Goal: Transaction & Acquisition: Purchase product/service

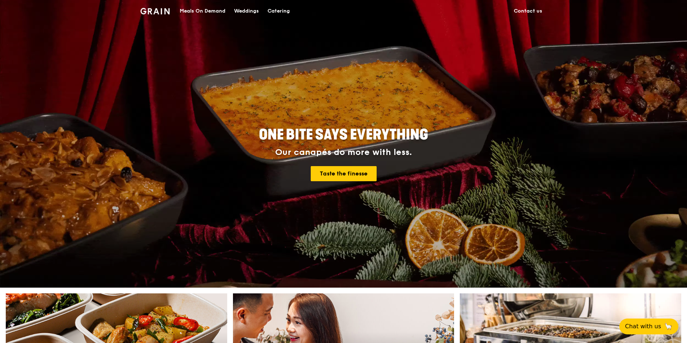
click at [274, 8] on div "Catering" at bounding box center [278, 11] width 22 height 22
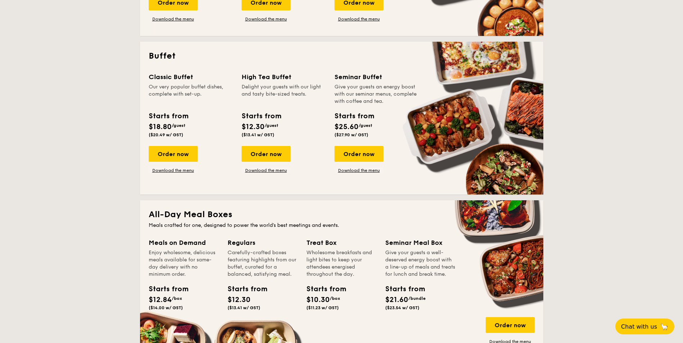
scroll to position [288, 0]
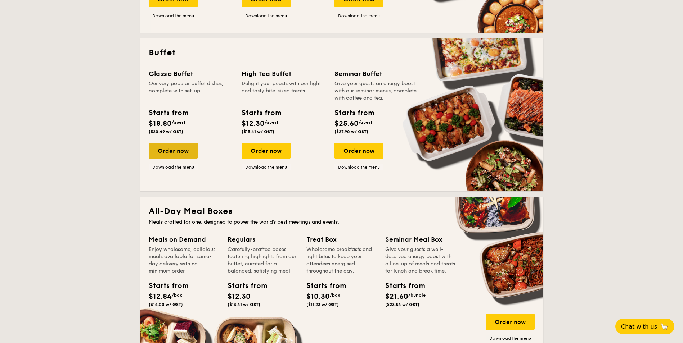
click at [179, 154] on div "Order now" at bounding box center [173, 151] width 49 height 16
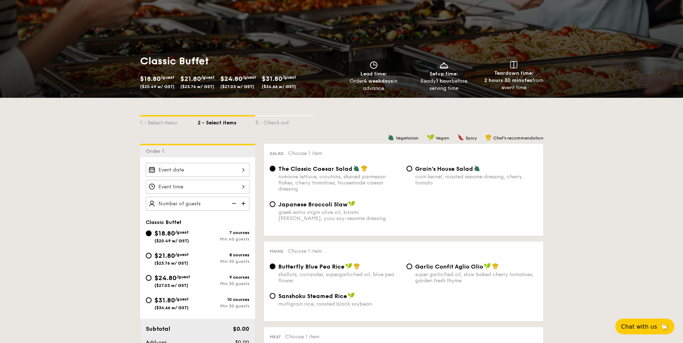
scroll to position [72, 0]
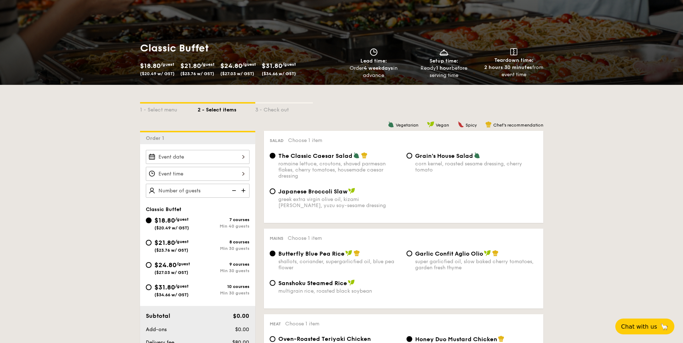
click at [244, 157] on div "2025 Aug 29 August 2025 Mon Tue Wed Thu Fri Sat Sun 1 2 3 4 5 6 7 8 9 10 11 12 …" at bounding box center [198, 157] width 104 height 14
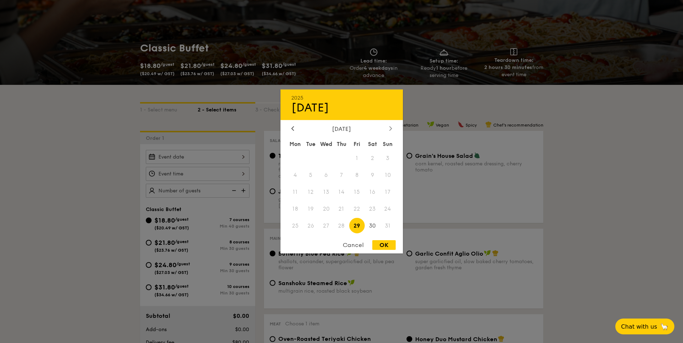
click at [390, 128] on icon at bounding box center [390, 128] width 3 height 5
click at [296, 160] on span "1" at bounding box center [295, 158] width 15 height 15
click at [381, 244] on div "OK" at bounding box center [383, 245] width 23 height 10
type input "Sep 01, 2025"
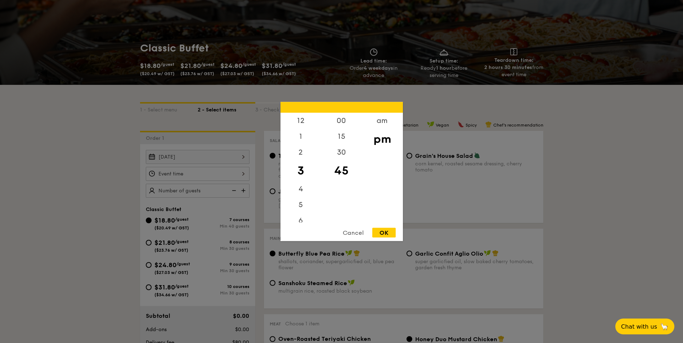
click at [212, 173] on div "12 1 2 3 4 5 6 7 8 9 10 11 00 15 30 45 am pm Cancel OK" at bounding box center [198, 174] width 104 height 14
click at [303, 121] on div "12" at bounding box center [300, 123] width 41 height 21
click at [380, 143] on div "pm" at bounding box center [382, 139] width 41 height 21
click at [386, 234] on div "OK" at bounding box center [383, 233] width 23 height 10
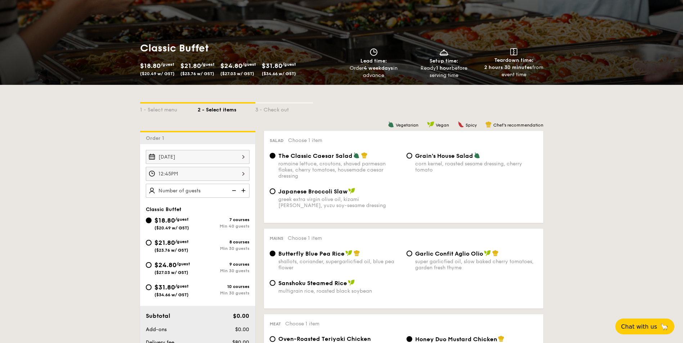
click at [199, 173] on div "12:45PM" at bounding box center [198, 174] width 104 height 14
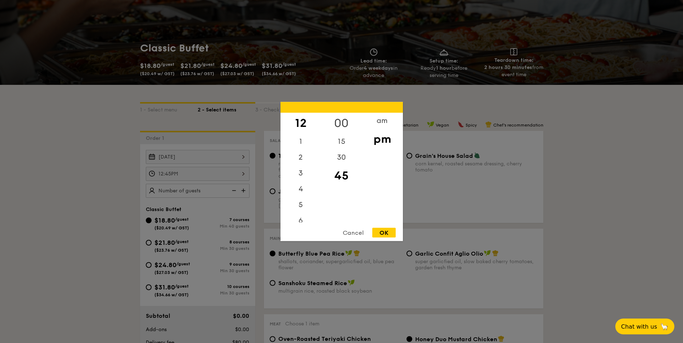
click at [337, 120] on div "00" at bounding box center [341, 123] width 41 height 21
click at [388, 236] on div "OK" at bounding box center [383, 233] width 23 height 10
type input "12:00PM"
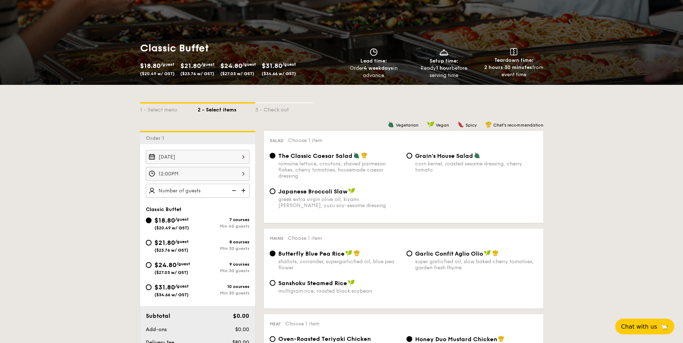
click at [242, 189] on img at bounding box center [244, 191] width 11 height 14
type input "100 guests"
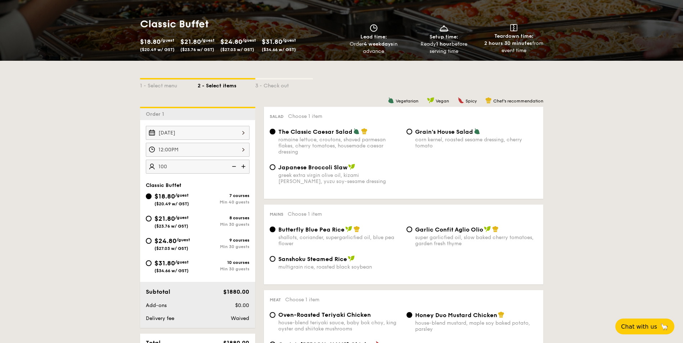
scroll to position [108, 0]
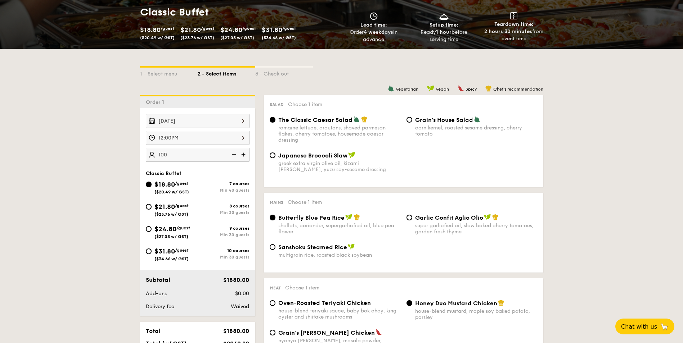
click at [161, 215] on span "($23.76 w/ GST)" at bounding box center [171, 214] width 34 height 5
click at [152, 210] on input "$21.80 /guest ($23.76 w/ GST) 8 courses Min 30 guests" at bounding box center [149, 207] width 6 height 6
radio input "true"
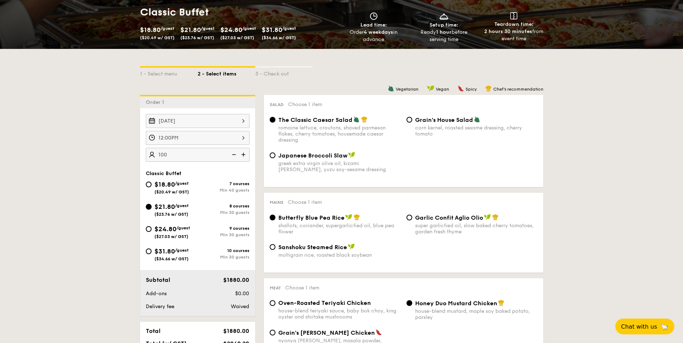
radio input "true"
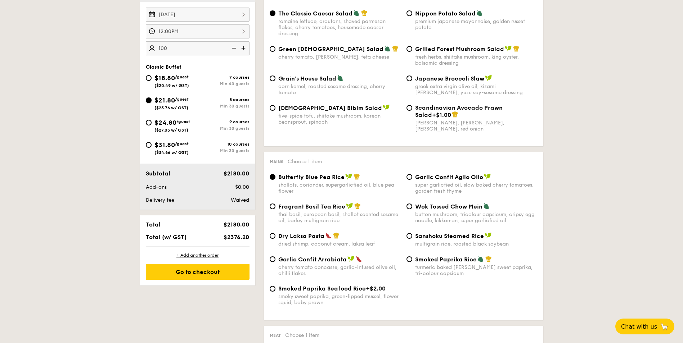
scroll to position [216, 0]
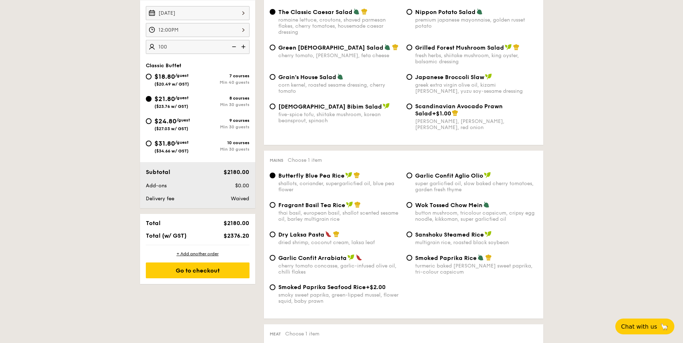
click at [164, 123] on span "$24.80" at bounding box center [165, 121] width 22 height 8
click at [152, 123] on input "$24.80 /guest ($27.03 w/ GST) 9 courses Min 30 guests" at bounding box center [149, 121] width 6 height 6
radio input "true"
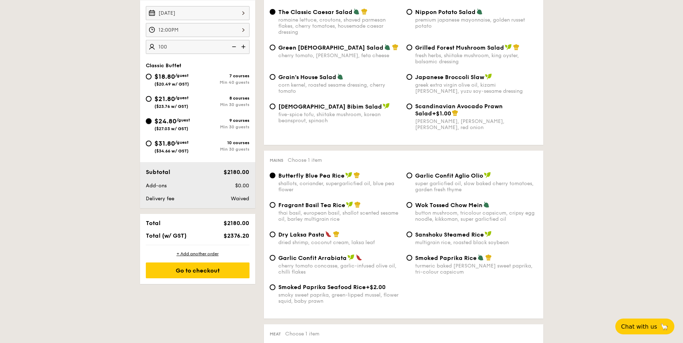
radio input "true"
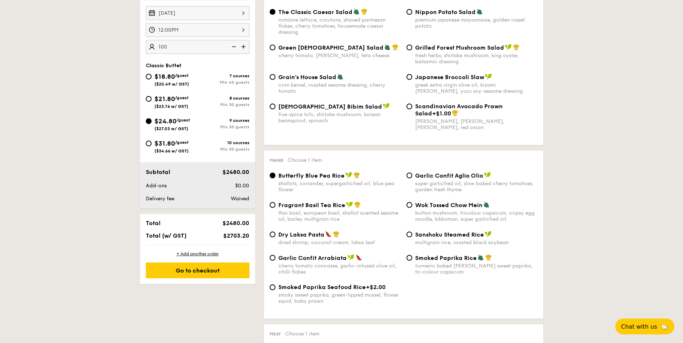
click at [157, 104] on span "($23.76 w/ GST)" at bounding box center [171, 106] width 34 height 5
click at [152, 102] on input "$21.80 /guest ($23.76 w/ GST) 8 courses Min 30 guests" at bounding box center [149, 99] width 6 height 6
radio input "true"
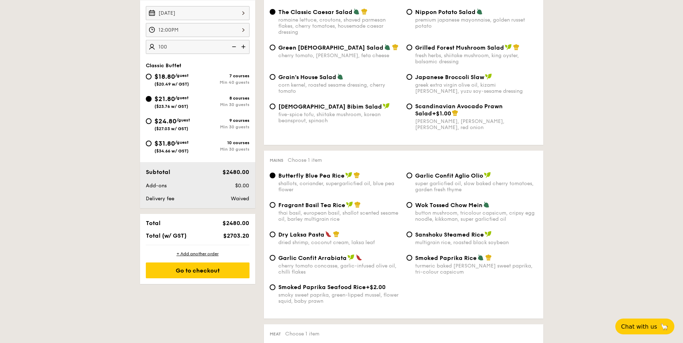
radio input "true"
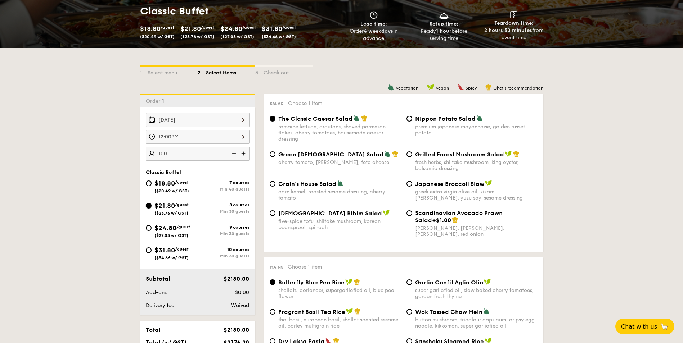
scroll to position [108, 0]
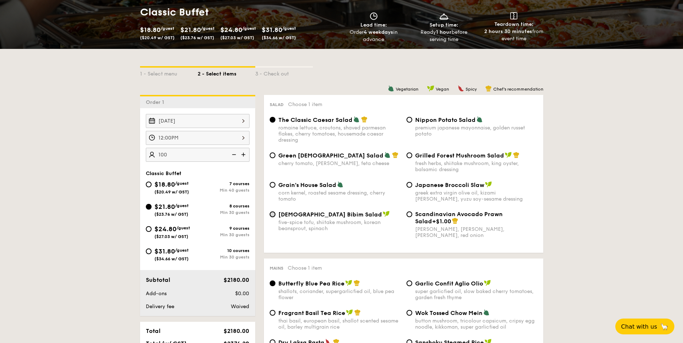
click at [274, 216] on input "Korean Bibim Salad five-spice tofu, shiitake mushroom, korean beansprout, spina…" at bounding box center [273, 215] width 6 height 6
radio input "true"
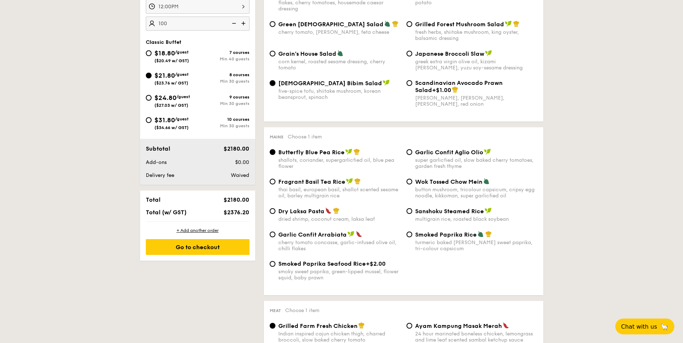
scroll to position [252, 0]
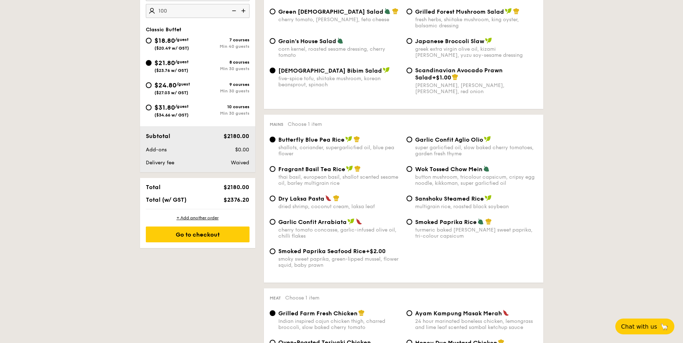
click at [272, 141] on input "Butterfly Blue Pea Rice shallots, coriander, supergarlicfied oil, blue pea flow…" at bounding box center [273, 140] width 6 height 6
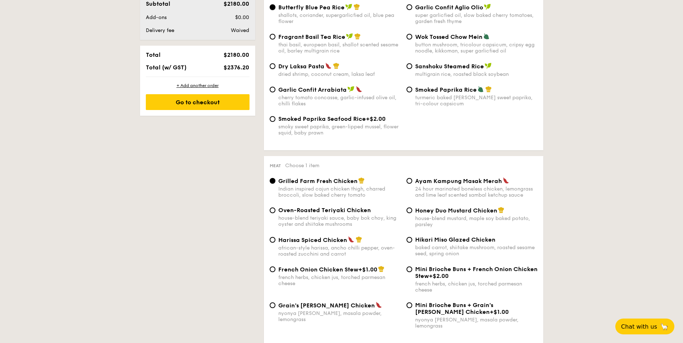
scroll to position [396, 0]
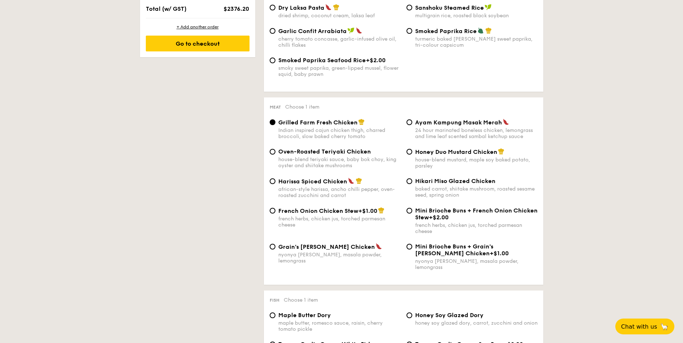
scroll to position [432, 0]
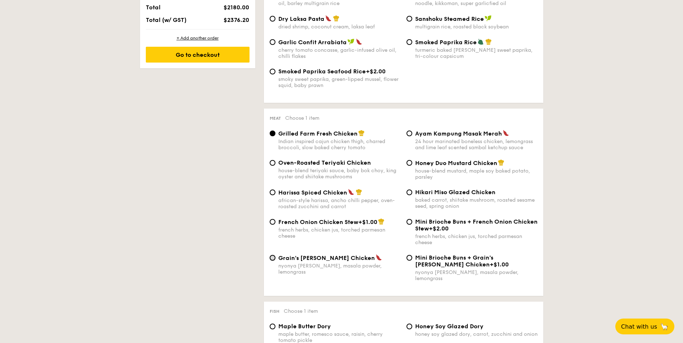
click at [272, 258] on input "Grain's Curry Chicken nyonya curry, masala powder, lemongrass" at bounding box center [273, 258] width 6 height 6
radio input "true"
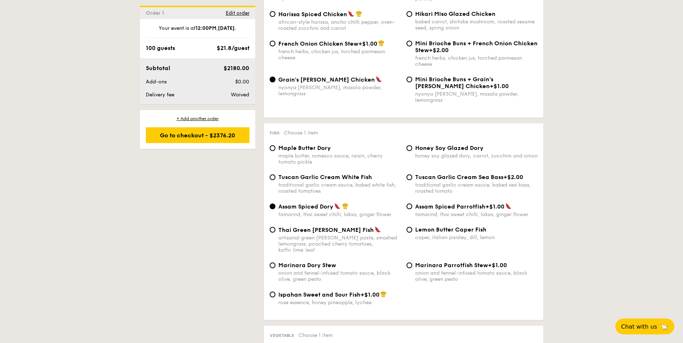
scroll to position [612, 0]
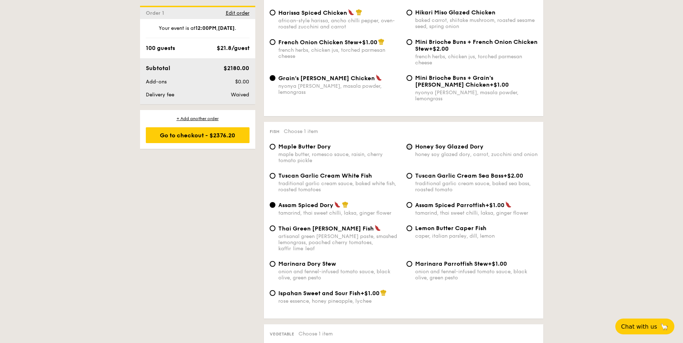
click at [407, 144] on input "Honey Soy Glazed Dory honey soy glazed dory, carrot, zucchini and onion" at bounding box center [409, 147] width 6 height 6
radio input "true"
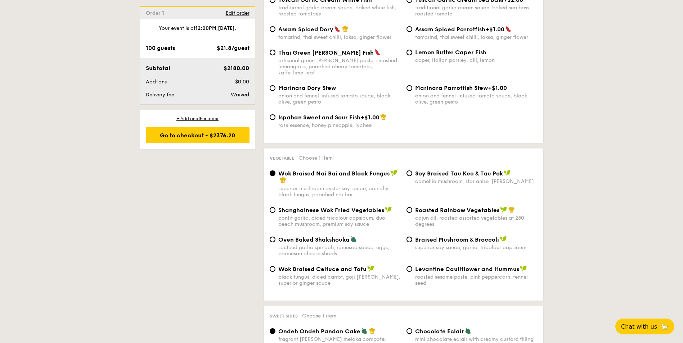
scroll to position [792, 0]
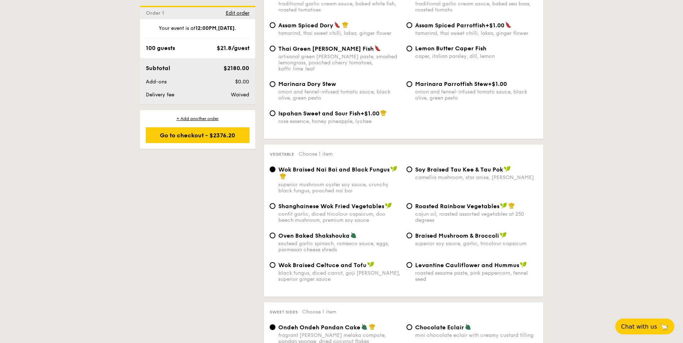
click at [272, 167] on input "Wok Braised Nai Bai and Black Fungus superior mushroom oyster soy sauce, crunch…" at bounding box center [273, 170] width 6 height 6
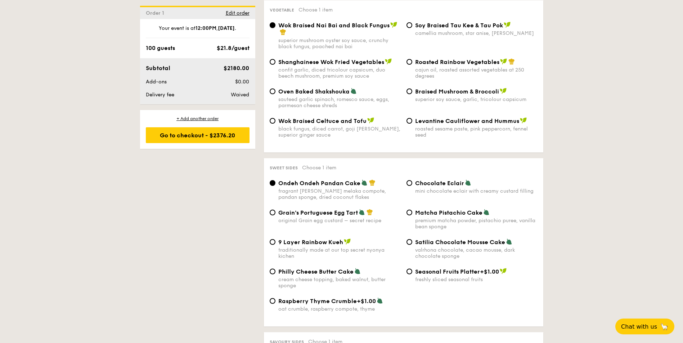
scroll to position [972, 0]
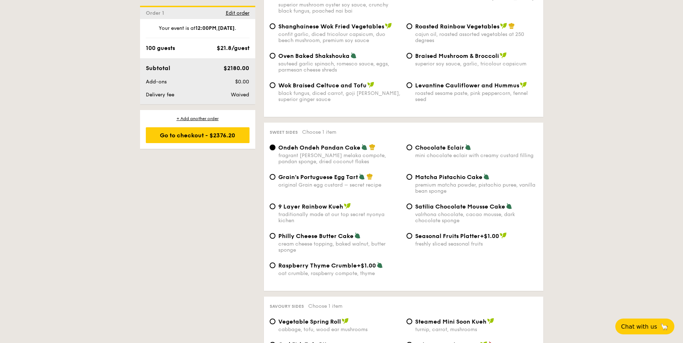
click at [274, 145] on input "Ondeh Ondeh Pandan Cake fragrant gula melaka compote, pandan sponge, dried coco…" at bounding box center [273, 148] width 6 height 6
click at [273, 145] on input "Ondeh Ondeh Pandan Cake fragrant gula melaka compote, pandan sponge, dried coco…" at bounding box center [273, 148] width 6 height 6
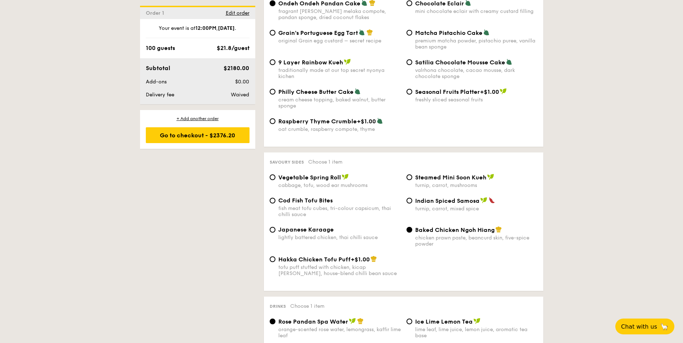
scroll to position [1116, 0]
click at [411, 227] on input "Baked Chicken Ngoh Hiang chicken prawn paste, beancurd skin, five-spice powder" at bounding box center [409, 230] width 6 height 6
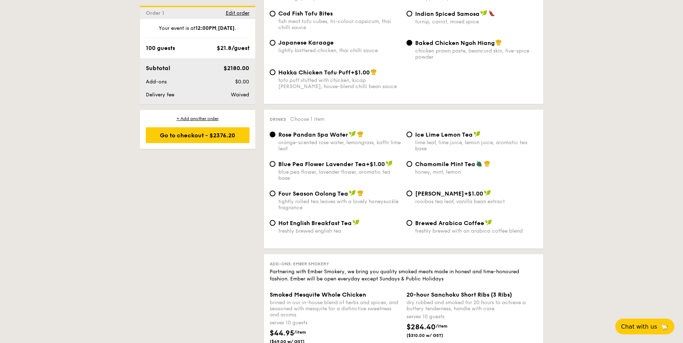
scroll to position [1296, 0]
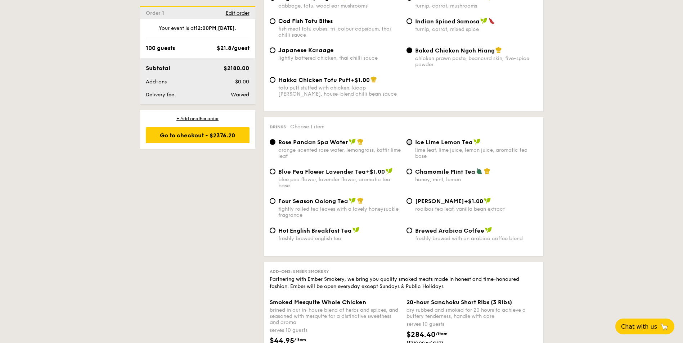
click at [409, 139] on input "Ice Lime Lemon Tea lime leaf, lime juice, lemon juice, aromatic tea base" at bounding box center [409, 142] width 6 height 6
radio input "true"
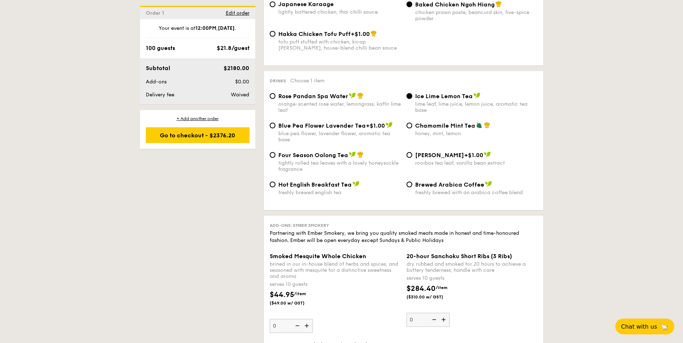
scroll to position [1332, 0]
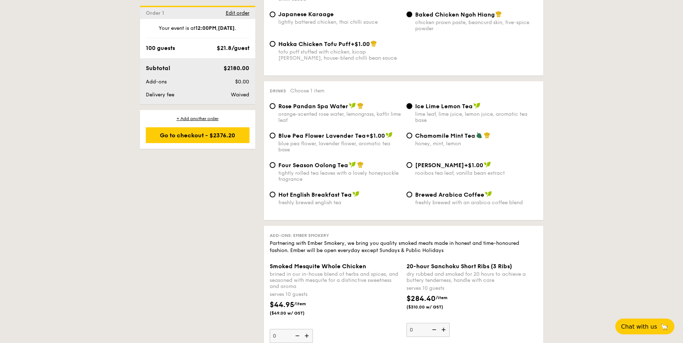
click at [409, 103] on input "Ice Lime Lemon Tea lime leaf, lime juice, lemon juice, aromatic tea base" at bounding box center [409, 106] width 6 height 6
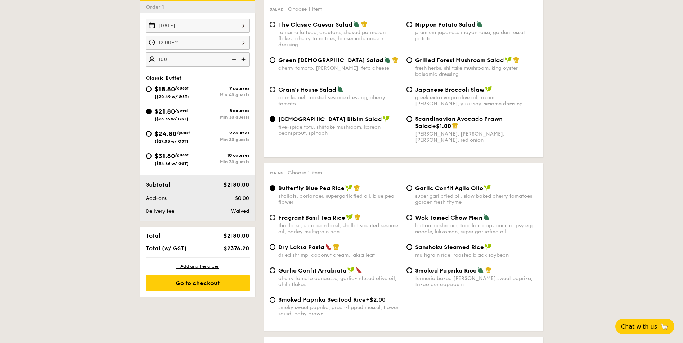
scroll to position [216, 0]
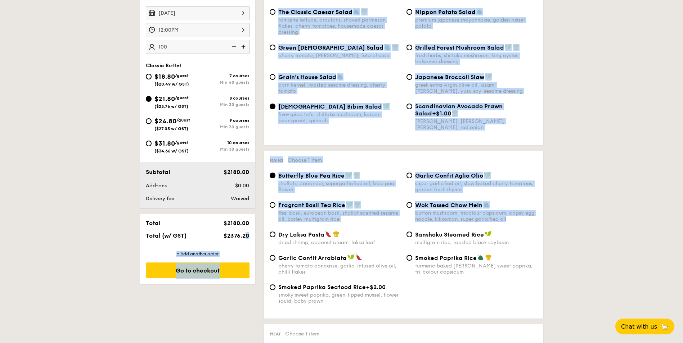
drag, startPoint x: 224, startPoint y: 236, endPoint x: 256, endPoint y: 236, distance: 32.4
drag, startPoint x: 256, startPoint y: 236, endPoint x: 246, endPoint y: 236, distance: 10.4
click at [246, 236] on span "$2376.20" at bounding box center [237, 236] width 26 height 7
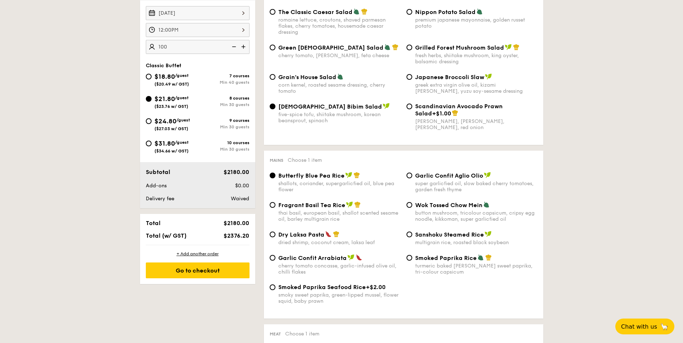
drag, startPoint x: 225, startPoint y: 236, endPoint x: 251, endPoint y: 235, distance: 25.9
click at [251, 235] on div "$2376.20" at bounding box center [230, 236] width 44 height 7
drag, startPoint x: 251, startPoint y: 235, endPoint x: 249, endPoint y: 239, distance: 4.1
click at [249, 239] on span "$2376.20" at bounding box center [237, 236] width 26 height 7
drag, startPoint x: 222, startPoint y: 237, endPoint x: 252, endPoint y: 236, distance: 29.9
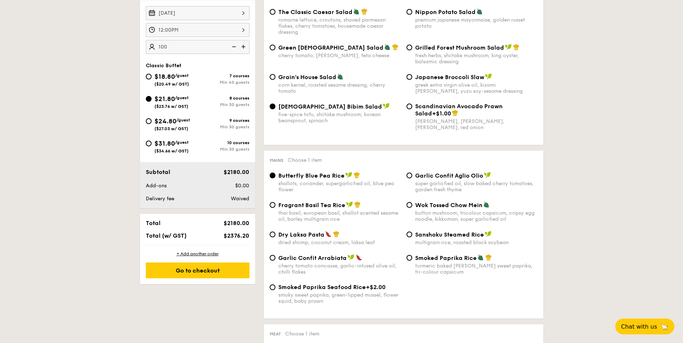
click at [252, 236] on div "Total $2180.00 Total (w/ GST) $2376.20" at bounding box center [197, 229] width 115 height 31
drag, startPoint x: 252, startPoint y: 236, endPoint x: 253, endPoint y: 240, distance: 4.5
click at [253, 240] on div "Total $2180.00 Total (w/ GST) $2376.20" at bounding box center [197, 229] width 115 height 31
drag, startPoint x: 210, startPoint y: 238, endPoint x: 245, endPoint y: 238, distance: 34.9
click at [245, 238] on div "$2376.20" at bounding box center [230, 236] width 44 height 7
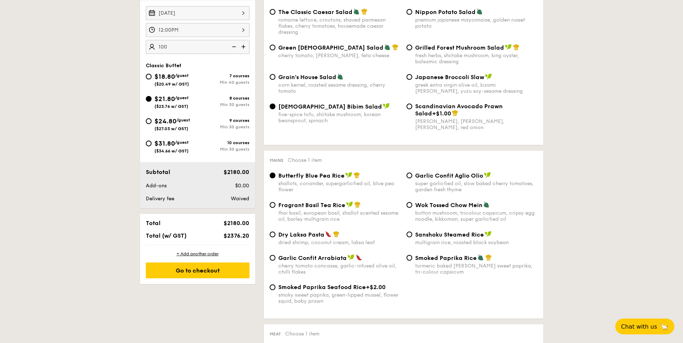
drag, startPoint x: 245, startPoint y: 238, endPoint x: 249, endPoint y: 243, distance: 6.2
click at [249, 243] on div "Total $2180.00 Total (w/ GST) $2376.20" at bounding box center [197, 229] width 115 height 31
drag, startPoint x: 221, startPoint y: 236, endPoint x: 252, endPoint y: 234, distance: 30.3
click at [251, 234] on div "$2376.20" at bounding box center [230, 236] width 44 height 7
drag, startPoint x: 252, startPoint y: 234, endPoint x: 259, endPoint y: 244, distance: 13.2
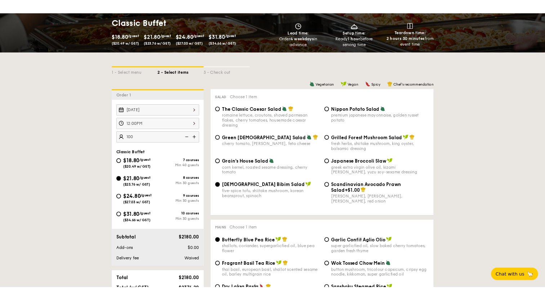
scroll to position [0, 0]
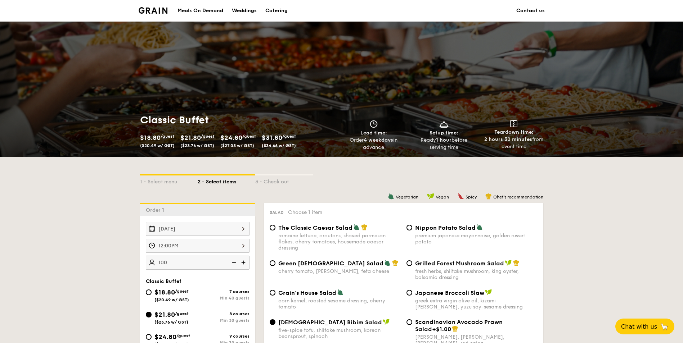
drag, startPoint x: 345, startPoint y: 141, endPoint x: 396, endPoint y: 152, distance: 52.7
click at [396, 152] on div "Classic Buffet $18.80 /guest ($20.49 w/ GST) $21.80 /guest ($23.76 w/ GST) $24.…" at bounding box center [341, 132] width 415 height 49
drag, startPoint x: 396, startPoint y: 152, endPoint x: 344, endPoint y: 141, distance: 53.4
click at [344, 141] on div "Order 4 weekdays in advance" at bounding box center [374, 144] width 64 height 14
drag, startPoint x: 436, startPoint y: 135, endPoint x: 463, endPoint y: 152, distance: 31.2
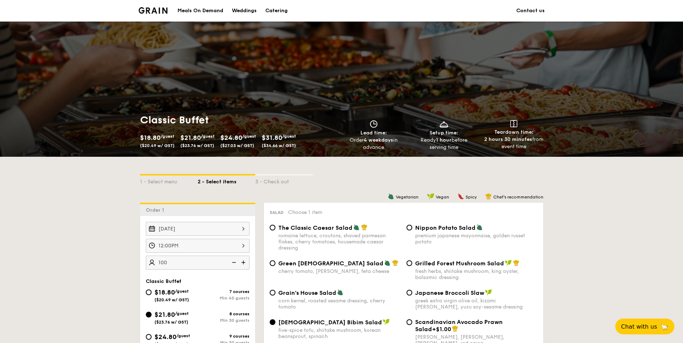
click at [463, 152] on div "Classic Buffet $18.80 /guest ($20.49 w/ GST) $21.80 /guest ($23.76 w/ GST) $24.…" at bounding box center [341, 132] width 415 height 49
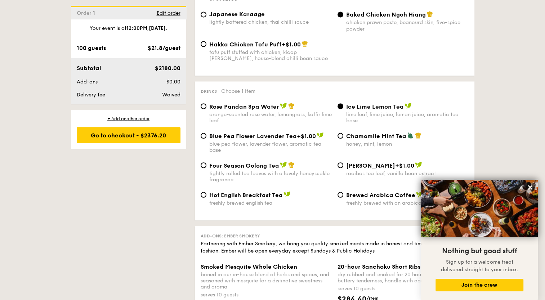
scroll to position [1476, 0]
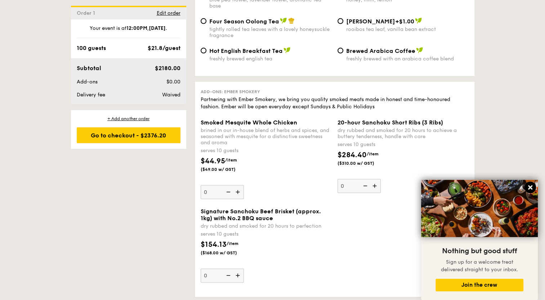
click at [529, 188] on icon at bounding box center [530, 187] width 4 height 4
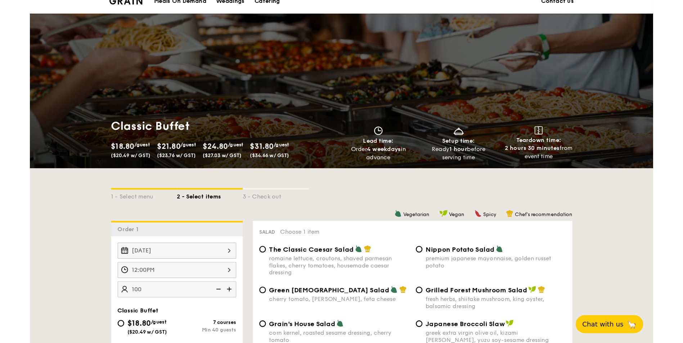
scroll to position [0, 0]
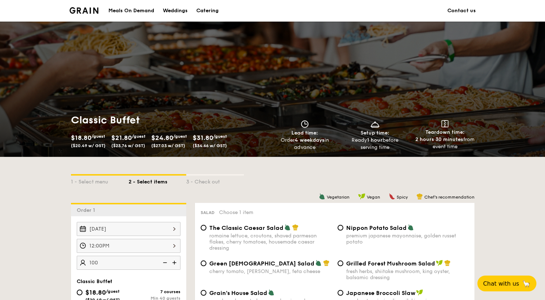
drag, startPoint x: 353, startPoint y: 140, endPoint x: 400, endPoint y: 150, distance: 48.6
click at [400, 150] on div "Ready 1 hour before serving time" at bounding box center [374, 144] width 64 height 14
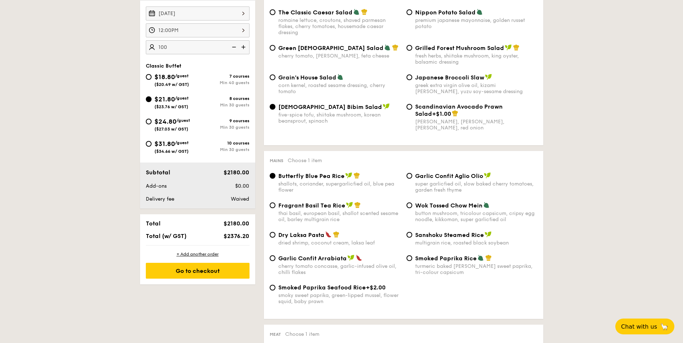
scroll to position [216, 0]
click at [174, 273] on div "Go to checkout" at bounding box center [198, 271] width 104 height 16
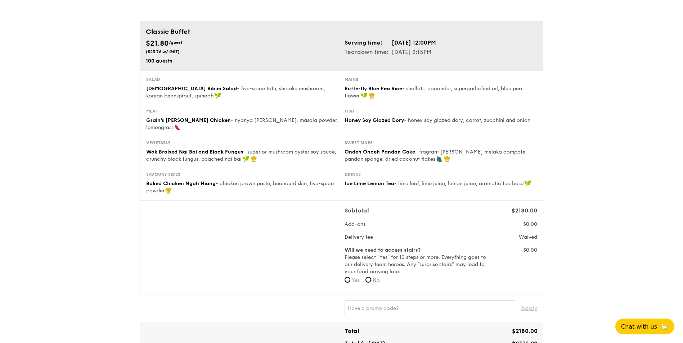
scroll to position [36, 0]
click at [164, 122] on span "Grain's Curry Chicken" at bounding box center [188, 121] width 85 height 6
click at [182, 149] on div "Wok Braised Nai Bai and Black Fungus - superior mushroom oyster soy sauce, crun…" at bounding box center [242, 156] width 193 height 14
click at [231, 181] on div "Baked Chicken Ngoh Hiang - chicken prawn paste, beancurd skin, five-spice powder" at bounding box center [242, 188] width 193 height 14
click at [420, 90] on span "- shallots, coriander, supergarlicfied oil, blue pea flower" at bounding box center [432, 92] width 177 height 13
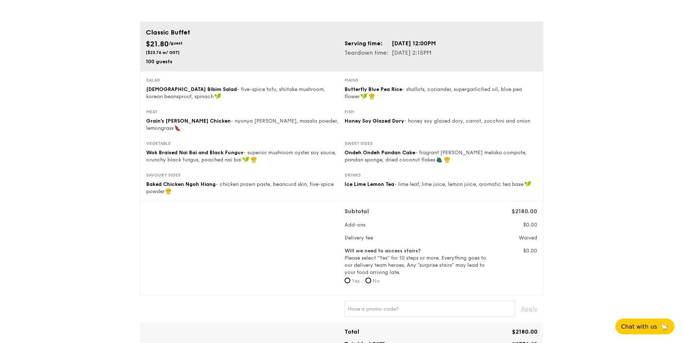
click at [406, 124] on div "Honey Soy Glazed Dory - honey soy glazed dory, carrot, zucchini and onion" at bounding box center [440, 121] width 193 height 7
click at [401, 150] on span "Ondeh Ondeh Pandan Cake" at bounding box center [379, 153] width 71 height 6
click at [404, 181] on span "- lime leaf, lime juice, lemon juice, aromatic tea base" at bounding box center [458, 184] width 129 height 6
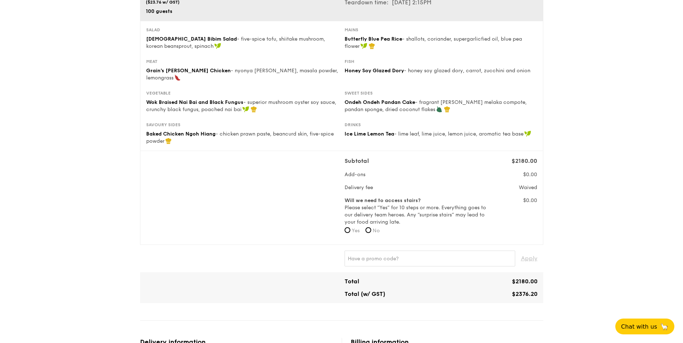
scroll to position [108, 0]
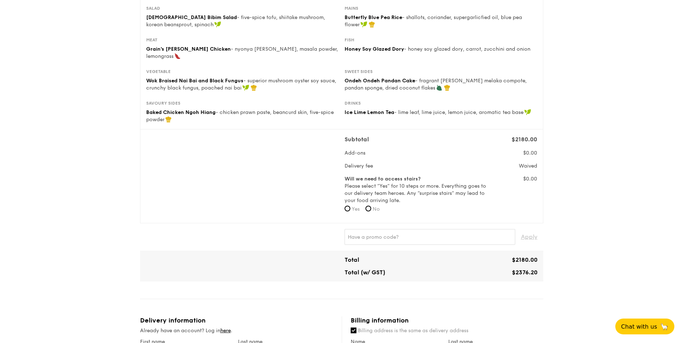
click at [375, 206] on span "No" at bounding box center [376, 209] width 7 height 6
click at [371, 206] on input "No" at bounding box center [368, 209] width 6 height 6
radio input "true"
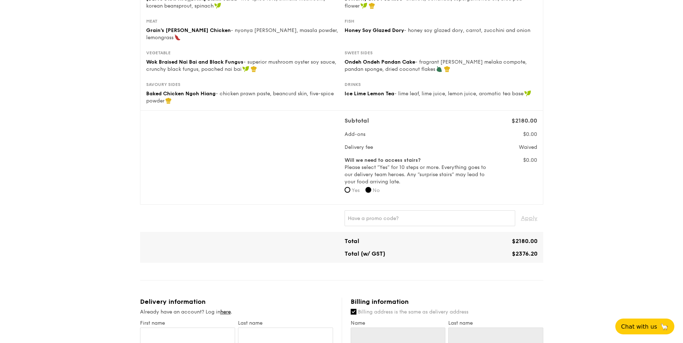
scroll to position [180, 0]
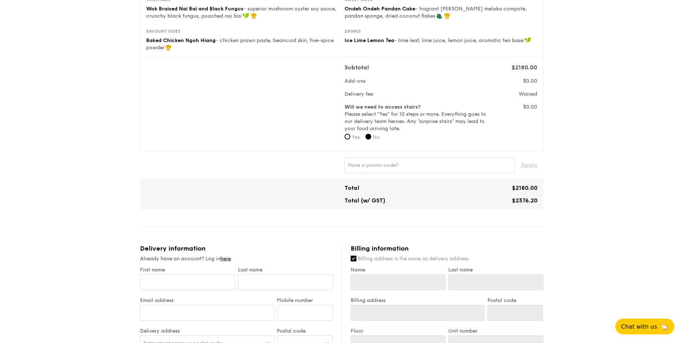
drag, startPoint x: 512, startPoint y: 194, endPoint x: 544, endPoint y: 195, distance: 31.7
click at [544, 195] on div "1 - Select menu 2 - Select items 3 - Check out Classic Buffet $21.80 /guest ($2…" at bounding box center [341, 223] width 415 height 806
drag, startPoint x: 544, startPoint y: 195, endPoint x: 564, endPoint y: 228, distance: 38.8
click at [564, 228] on div "1 - Select menu 2 - Select items 3 - Check out Classic Buffet $21.80 /guest ($2…" at bounding box center [341, 223] width 683 height 806
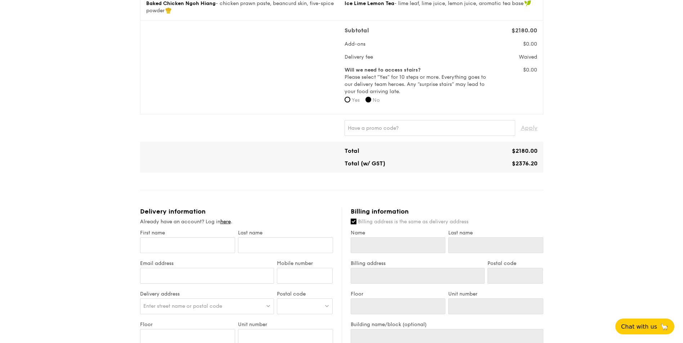
scroll to position [288, 0]
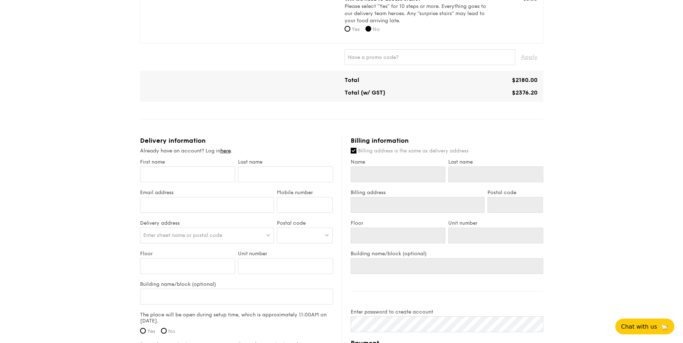
click at [80, 165] on div "1 - Select menu 2 - Select items 3 - Check out Classic Buffet $21.80 /guest ($2…" at bounding box center [341, 115] width 683 height 806
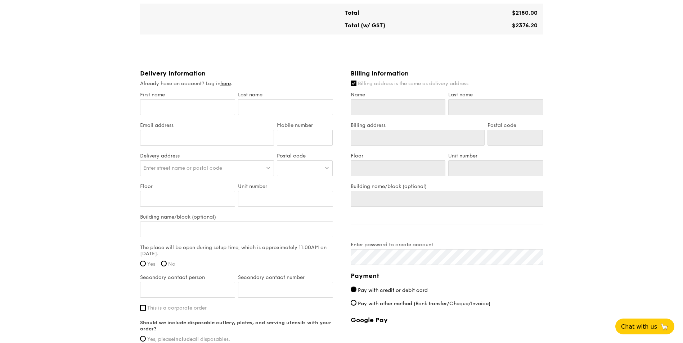
scroll to position [360, 0]
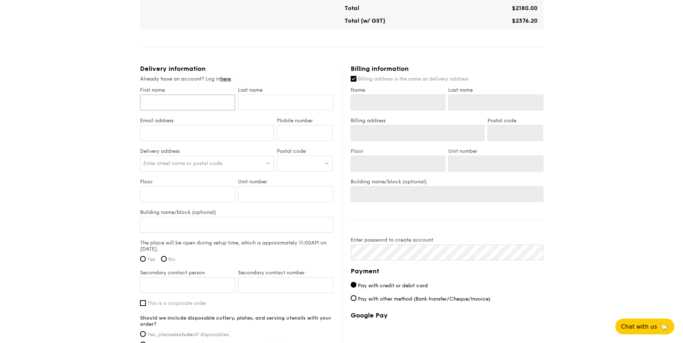
click at [162, 98] on input "First name" at bounding box center [187, 103] width 95 height 16
type input "H"
type input "Hn"
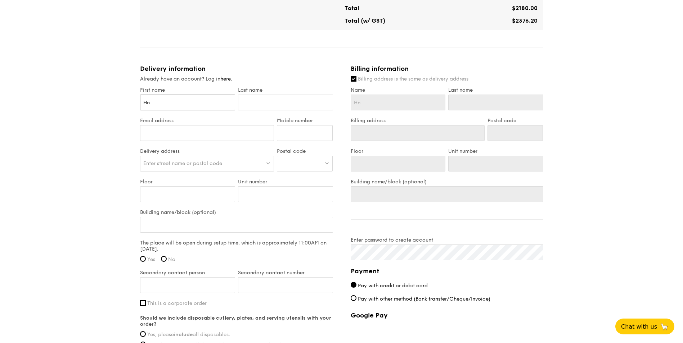
type input "Hni"
type input "Hnin"
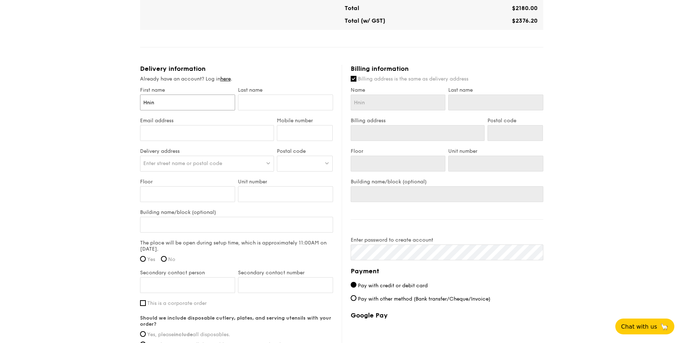
type input "Hnin"
type input "Hnin W"
type input "Hnin Wa"
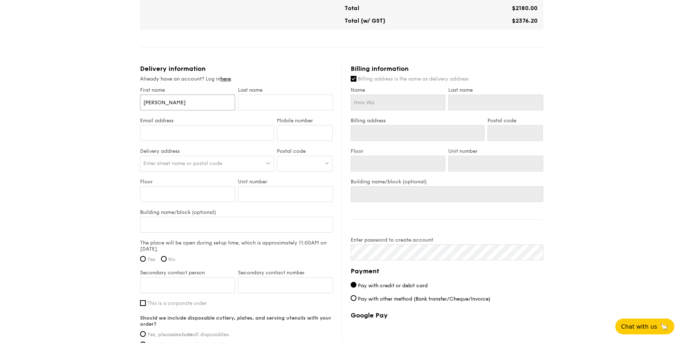
type input "Hnin Wai"
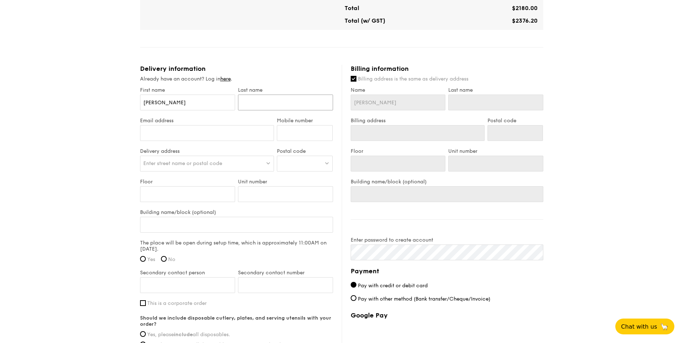
type input "L"
type input "Lwi"
type input "Lwin"
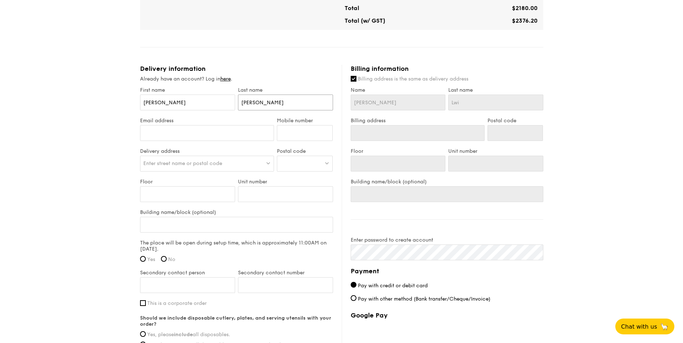
type input "Lwin"
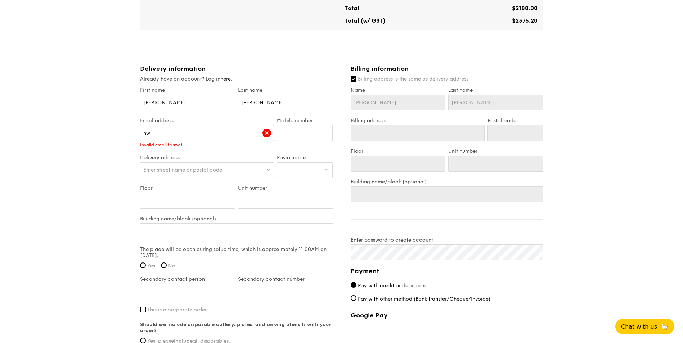
type input "h"
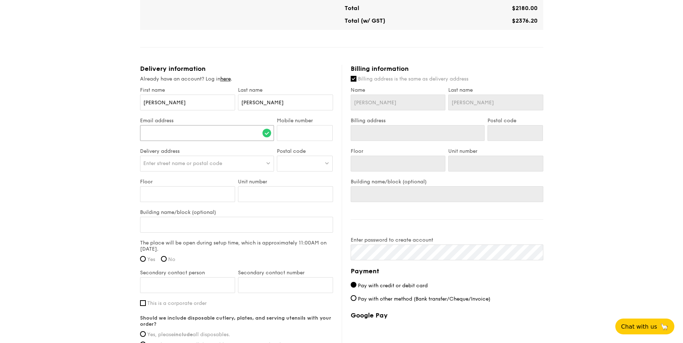
type input "h"
drag, startPoint x: 217, startPoint y: 124, endPoint x: 178, endPoint y: 123, distance: 39.3
click at [178, 125] on input "wailwin.hnin@outlook.com" at bounding box center [207, 133] width 134 height 16
type input "wailwin.hnin@mesp.meap.com"
click at [292, 133] on input "Mobile number" at bounding box center [305, 133] width 56 height 16
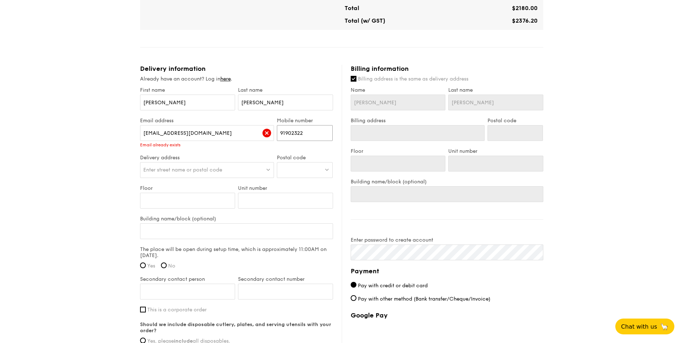
type input "91902322"
click at [227, 162] on div "Enter street name or postal code" at bounding box center [207, 170] width 134 height 16
click at [310, 166] on div at bounding box center [305, 170] width 56 height 16
type input "416241"
click at [328, 163] on input "416241" at bounding box center [304, 171] width 55 height 16
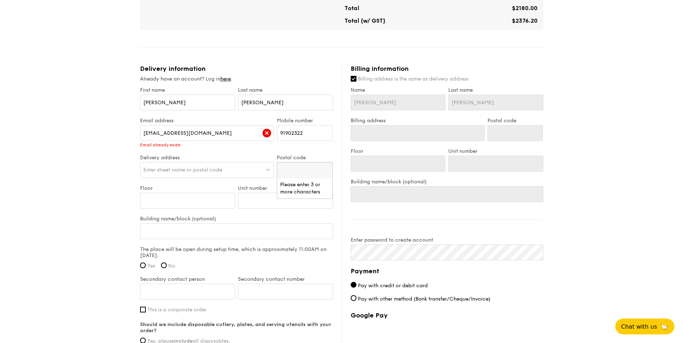
click at [169, 162] on div "Enter street name or postal code" at bounding box center [207, 170] width 134 height 16
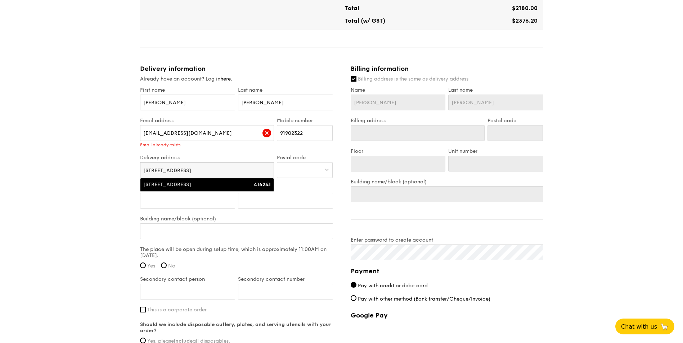
type input "11 Kaki Bukit Crescent"
click at [179, 181] on div "11 Kaki Bukit Crescent" at bounding box center [191, 184] width 96 height 7
type input "11 Kaki Bukit Crescent"
type input "416241"
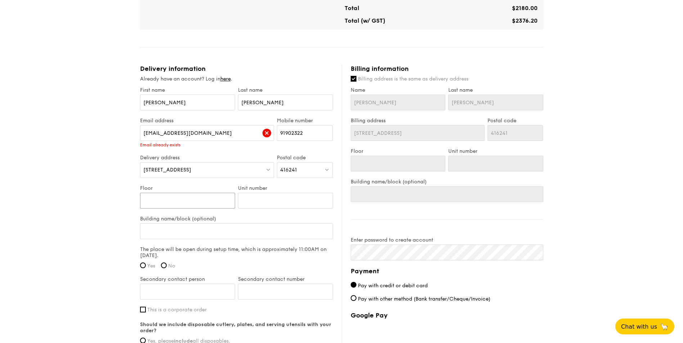
click at [177, 194] on input "Floor" at bounding box center [187, 201] width 95 height 16
type input "4"
type input "#"
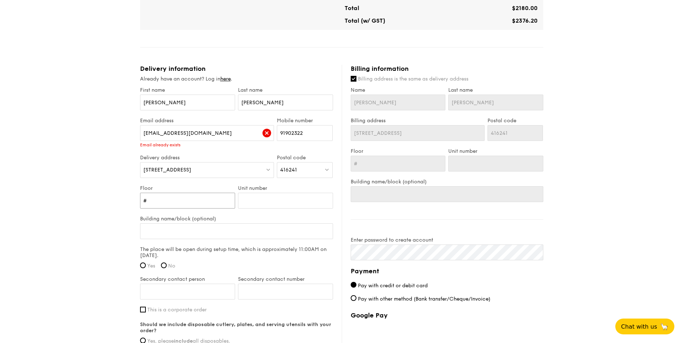
type input "#0"
type input "#04"
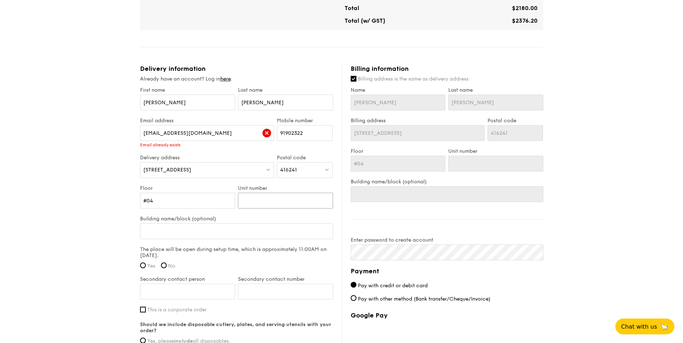
click at [297, 195] on input "Unit number" at bounding box center [285, 201] width 95 height 16
type input "0"
type input "00"
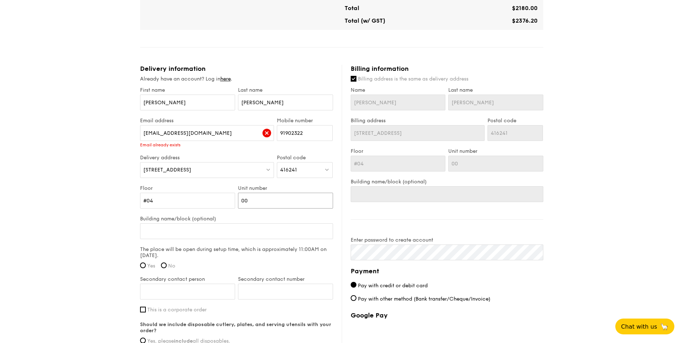
type input "00"
click at [217, 224] on input "Building name/block (optional)" at bounding box center [236, 232] width 193 height 16
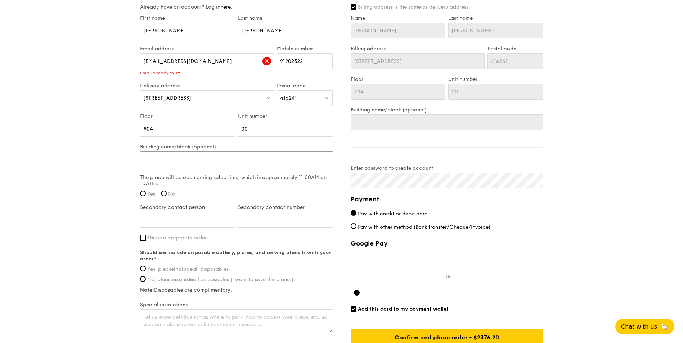
scroll to position [396, 0]
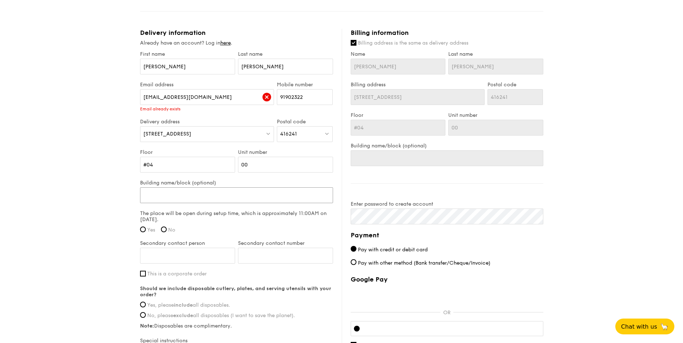
click at [177, 193] on input "Building name/block (optional)" at bounding box center [236, 196] width 193 height 16
type input "M"
type input "Mi"
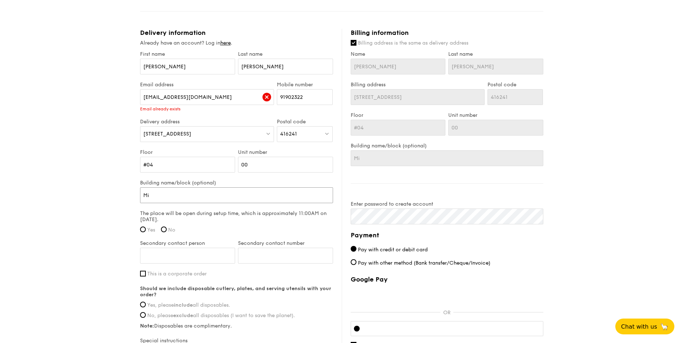
type input "Mit"
type input "Mits"
type input "Mitsu"
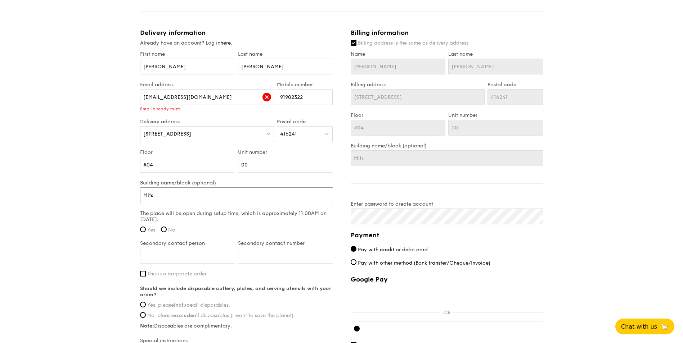
type input "Mitsu"
type input "Mitsub"
type input "Mitsubi"
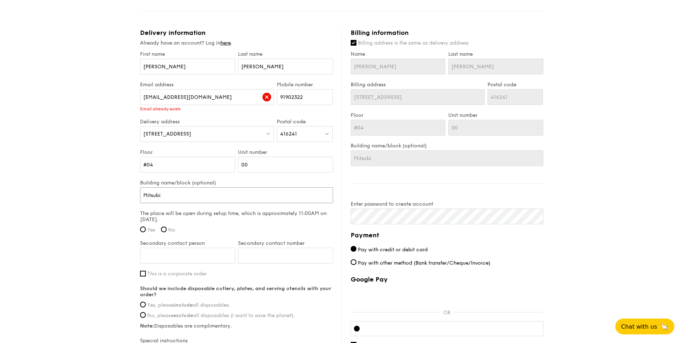
type input "Mitsubis"
type input "Mitsubish"
type input "Mitsubishi"
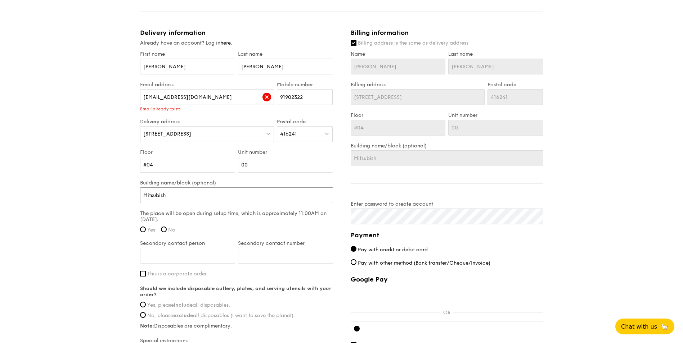
type input "Mitsubishi"
type input "Mitsubishi E"
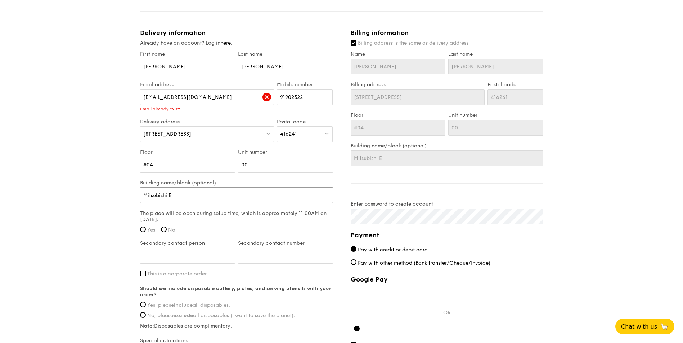
type input "Mitsubishi El"
type input "Mitsubishi Ele"
type input "Mitsubishi Elev"
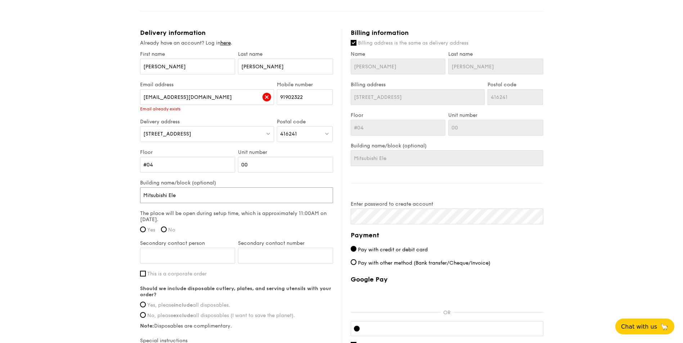
type input "Mitsubishi Elev"
type input "Mitsubishi Eleva"
type input "Mitsubishi Elevat"
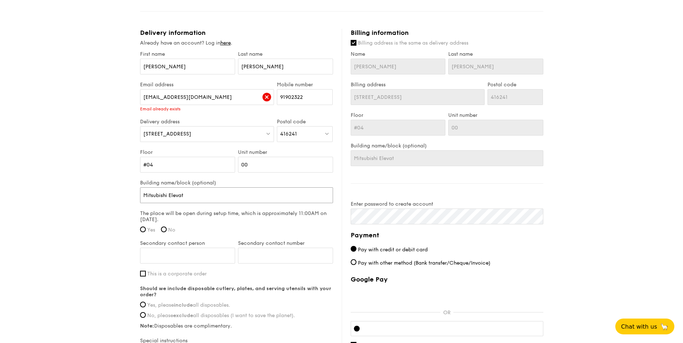
type input "Mitsubishi Elevato"
type input "Mitsubishi Elevator"
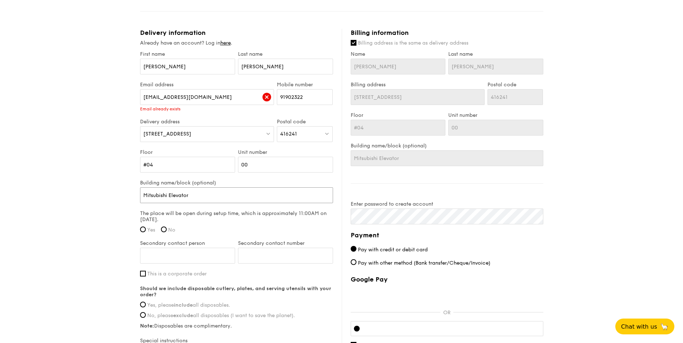
type input "Mitsubishi Elevator"
type input "Mitsubishi Elevator ("
type input "Mitsubishi Elevator (S"
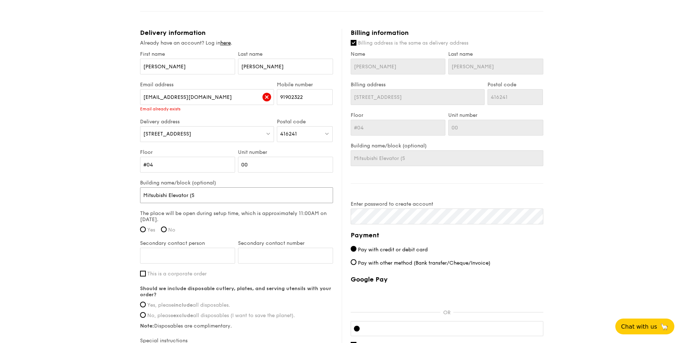
type input "Mitsubishi Elevator (S)"
type input "Mitsubishi Elevator (S) P"
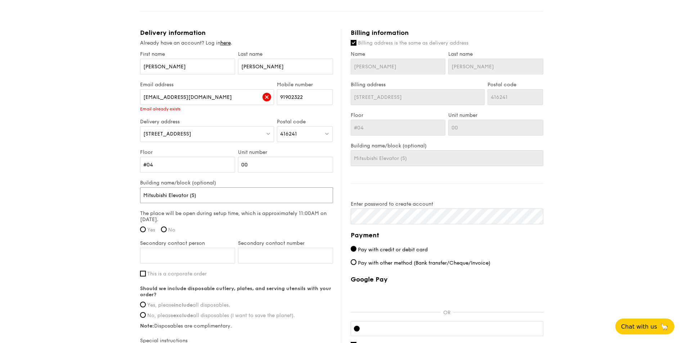
type input "Mitsubishi Elevator (S) P"
type input "Mitsubishi Elevator (S) Pt"
type input "Mitsubishi Elevator (S) Pte"
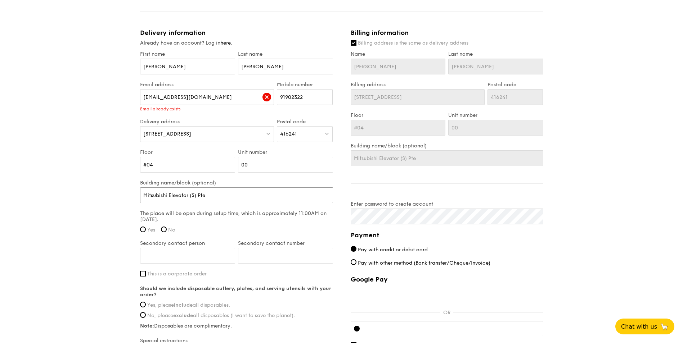
type input "Mitsubishi Elevator (S) Pte"
type input "Mitsubishi Elevator (S) Pte L"
type input "Mitsubishi Elevator (S) Pte Lt"
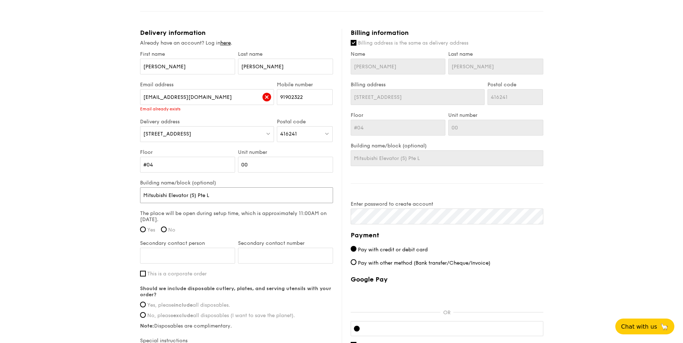
type input "Mitsubishi Elevator (S) Pte Lt"
type input "Mitsubishi Elevator (S) Pte Ltd"
click at [144, 227] on input "Yes" at bounding box center [143, 230] width 6 height 6
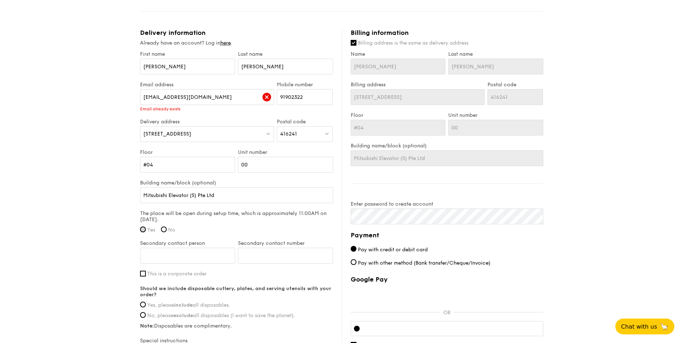
radio input "true"
click at [167, 254] on input "Secondary contact person" at bounding box center [187, 256] width 95 height 16
type input "Freda"
click at [286, 249] on input "Secondary contact number" at bounding box center [285, 256] width 95 height 16
type input "96260029"
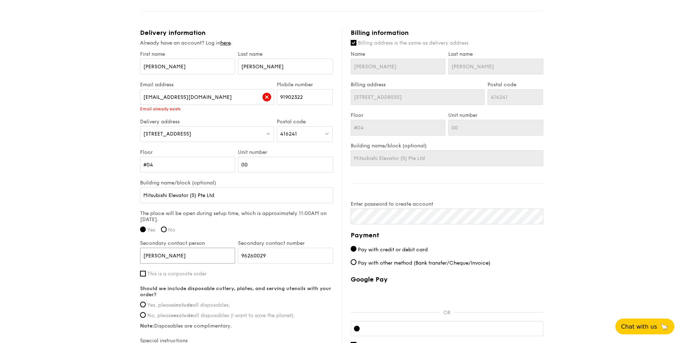
click at [172, 249] on input "Freda" at bounding box center [187, 256] width 95 height 16
click at [245, 249] on input "96260029" at bounding box center [285, 256] width 95 height 16
click at [253, 248] on input "96260029" at bounding box center [285, 256] width 95 height 16
click at [270, 250] on input "96260029" at bounding box center [285, 256] width 95 height 16
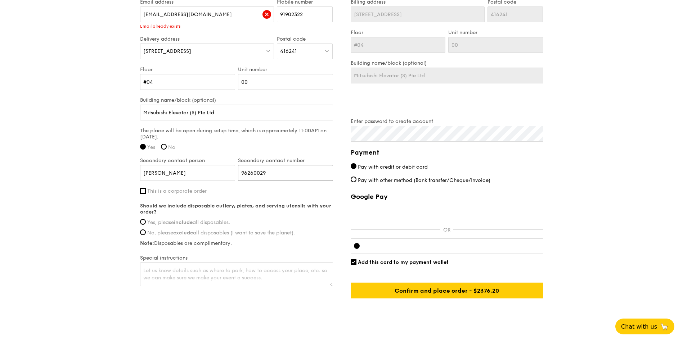
scroll to position [484, 0]
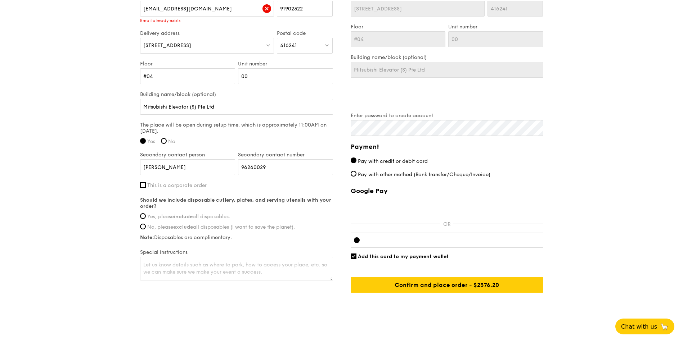
click at [145, 214] on label "Yes, please include all disposables." at bounding box center [236, 217] width 193 height 6
click at [145, 213] on input "Yes, please include all disposables." at bounding box center [143, 216] width 6 height 6
radio input "true"
click at [204, 260] on textarea at bounding box center [236, 269] width 193 height 24
type textarea "If possible, please provide bigger plates. Thank you."
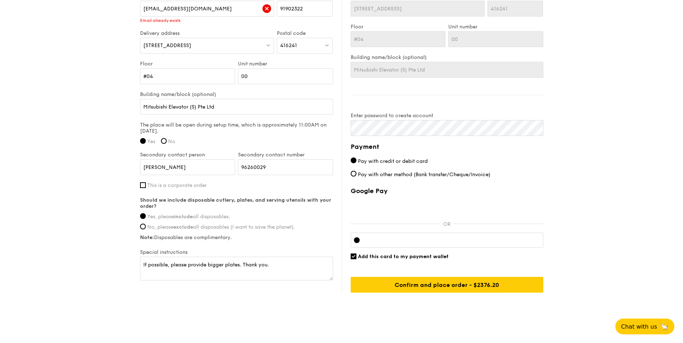
click at [402, 254] on span "Add this card to my payment wallet" at bounding box center [403, 257] width 91 height 6
click at [356, 254] on input "Add this card to my payment wallet" at bounding box center [354, 257] width 6 height 6
checkbox input "false"
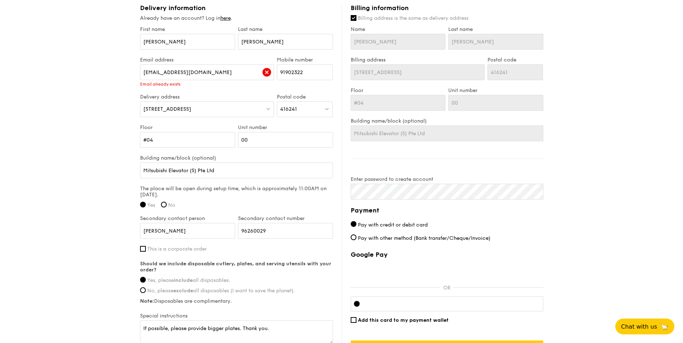
scroll to position [448, 0]
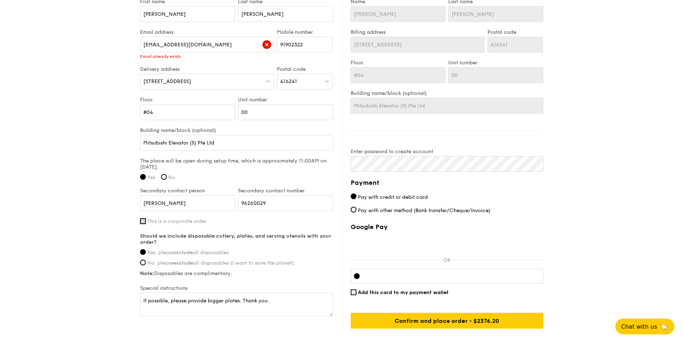
click at [143, 218] on input "This is a corporate order" at bounding box center [143, 221] width 6 height 6
checkbox input "true"
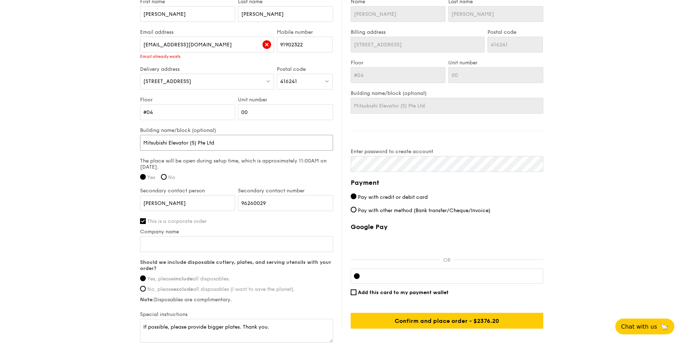
drag, startPoint x: 227, startPoint y: 134, endPoint x: 139, endPoint y: 134, distance: 88.2
click at [164, 236] on input "Company name" at bounding box center [236, 244] width 193 height 16
paste input "Mitsubishi Elevator (S) Pte Ltd"
type input "Mitsubishi Elevator (S) Pte Ltd"
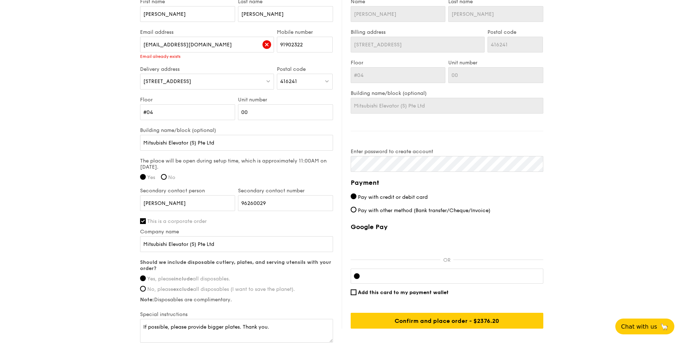
click at [261, 218] on div "First name Hnin Wai Last name Lwin Email address wailwin.hnin@mesp.meap.com Ema…" at bounding box center [236, 172] width 193 height 346
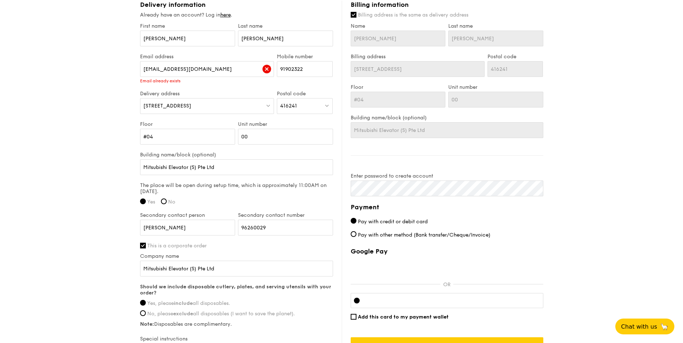
scroll to position [341, 0]
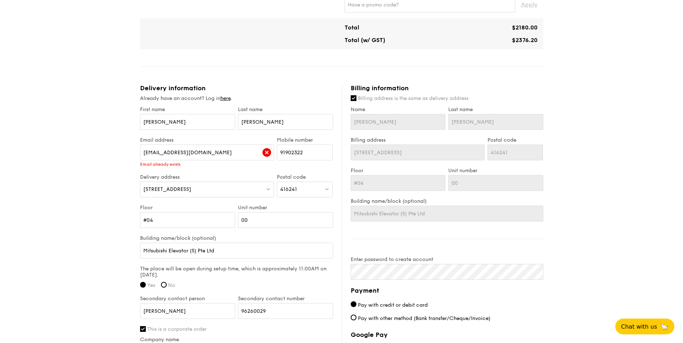
click at [234, 164] on div "Email address wailwin.hnin@mesp.meap.com Email already exists" at bounding box center [207, 155] width 137 height 37
click at [219, 165] on div "Email address wailwin.hnin@mesp.meap.com Email already exists" at bounding box center [207, 155] width 137 height 37
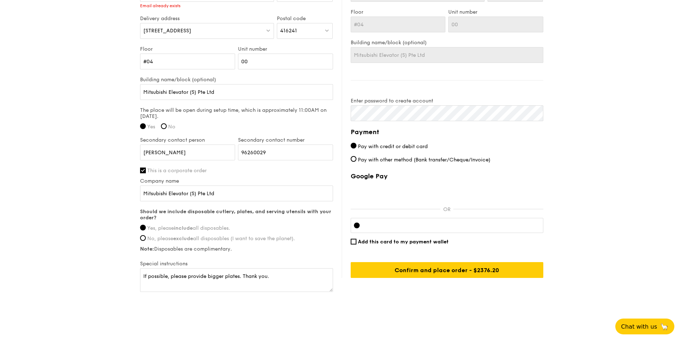
scroll to position [500, 0]
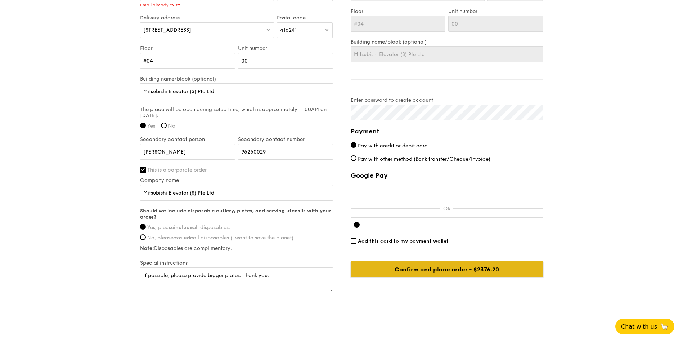
click at [469, 262] on input "Confirm and place order - $2376.20" at bounding box center [447, 270] width 193 height 16
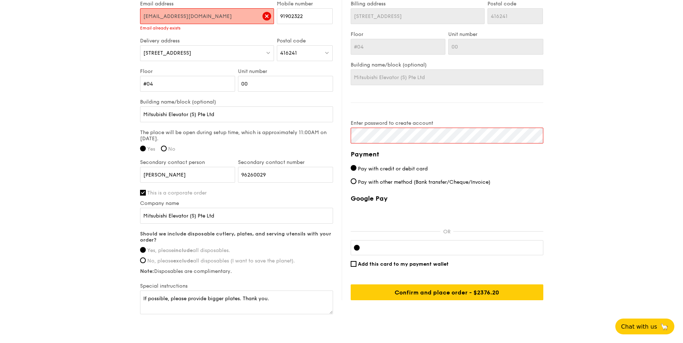
scroll to position [464, 0]
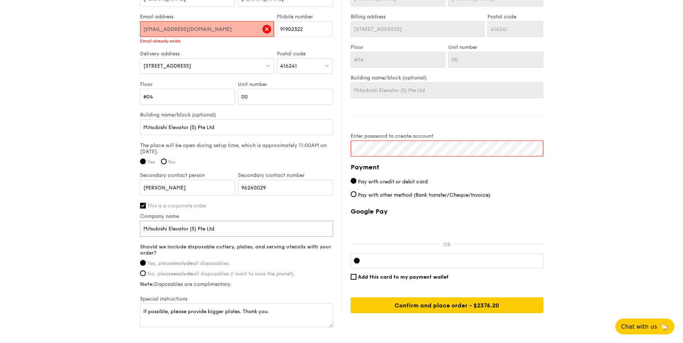
drag, startPoint x: 170, startPoint y: 222, endPoint x: 202, endPoint y: 220, distance: 32.1
click at [212, 222] on input "Mitsubishi Elevator (S) Pte Ltd" at bounding box center [236, 229] width 193 height 16
click at [155, 222] on input "Mitsubishi Elevator (S) Pte Ltd" at bounding box center [236, 229] width 193 height 16
click at [162, 221] on input "Mitsubishi Elevator (S) Pte Ltd" at bounding box center [236, 229] width 193 height 16
click at [185, 222] on input "Mitsubishi Elevator (S) Pte Ltd" at bounding box center [236, 229] width 193 height 16
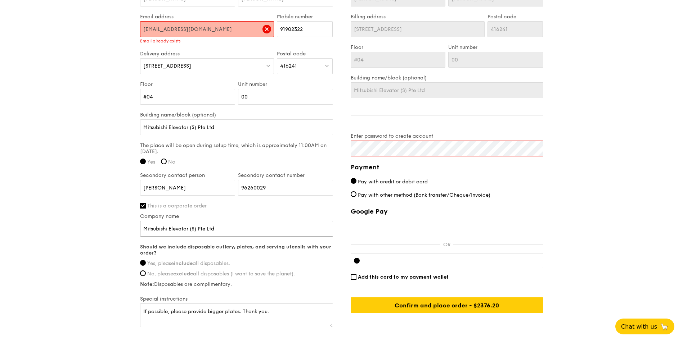
click at [234, 221] on input "Mitsubishi Elevator (S) Pte Ltd" at bounding box center [236, 229] width 193 height 16
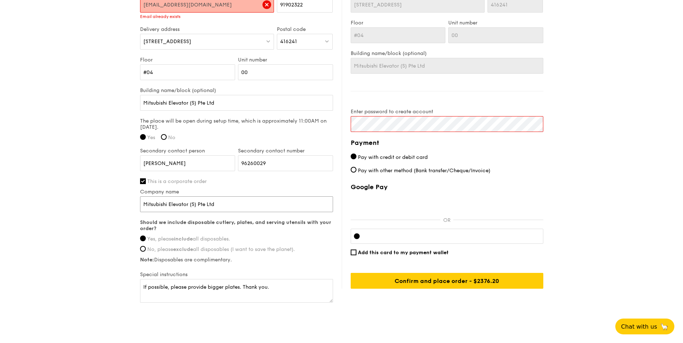
scroll to position [500, 0]
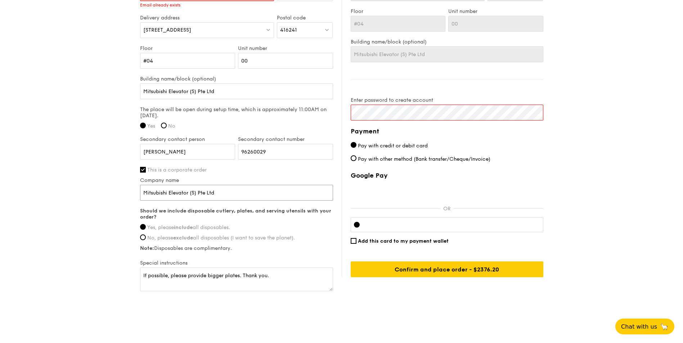
drag, startPoint x: 144, startPoint y: 184, endPoint x: 244, endPoint y: 187, distance: 100.5
click at [244, 187] on input "Mitsubishi Elevator (S) Pte Ltd" at bounding box center [236, 193] width 193 height 16
click at [338, 209] on div "Delivery information Already have an account? Log in here . First name Hnin Wai…" at bounding box center [241, 109] width 202 height 368
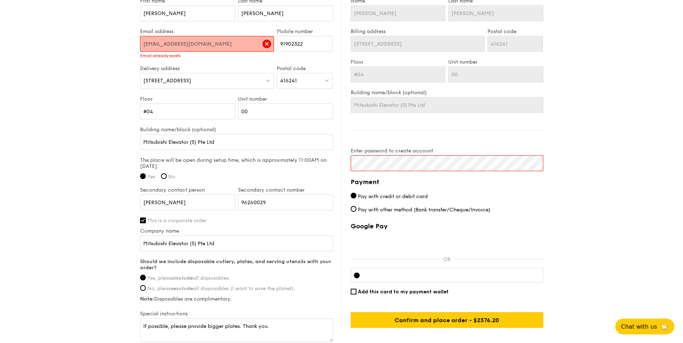
scroll to position [428, 0]
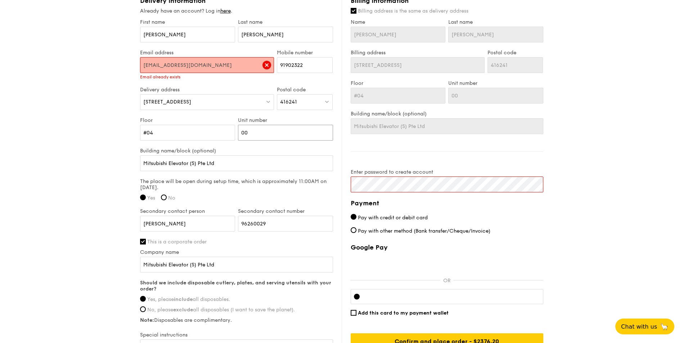
click at [257, 129] on input "00" at bounding box center [285, 133] width 95 height 16
click at [147, 127] on input "#04" at bounding box center [187, 133] width 95 height 16
type input "04"
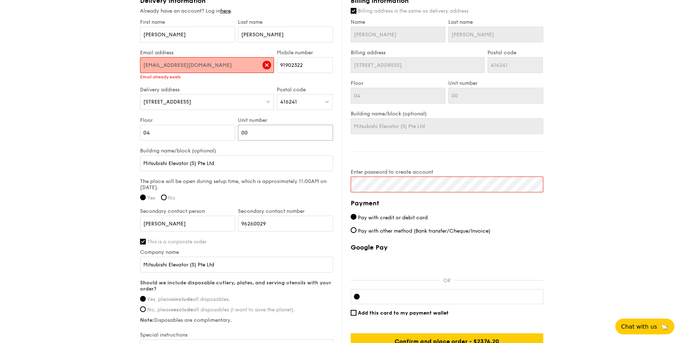
click at [254, 130] on input "00" at bounding box center [285, 133] width 95 height 16
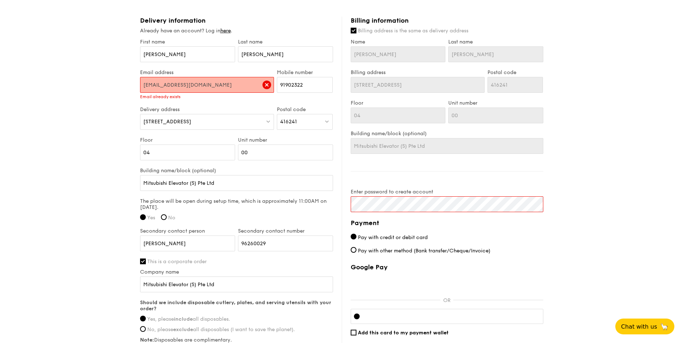
scroll to position [392, 0]
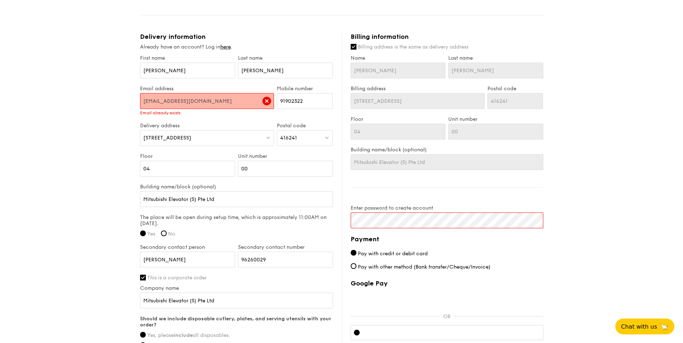
click at [154, 153] on label "Floor" at bounding box center [187, 156] width 95 height 6
click at [154, 161] on input "04" at bounding box center [187, 169] width 95 height 16
click at [162, 165] on input "04" at bounding box center [187, 169] width 95 height 16
click at [261, 163] on input "00" at bounding box center [285, 169] width 95 height 16
click at [82, 164] on div "1 - Select menu 2 - Select items 3 - Check out Classic Buffet $21.80 /guest ($2…" at bounding box center [341, 19] width 683 height 822
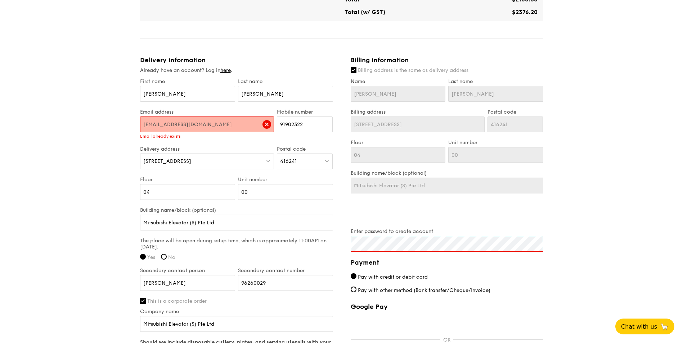
scroll to position [356, 0]
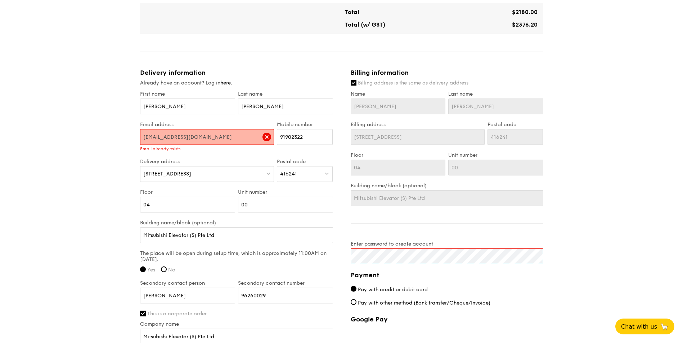
click at [84, 200] on div "1 - Select menu 2 - Select items 3 - Check out Classic Buffet $21.80 /guest ($2…" at bounding box center [341, 55] width 683 height 822
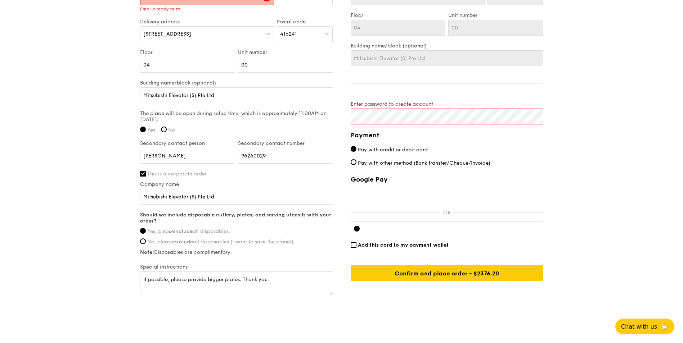
scroll to position [500, 0]
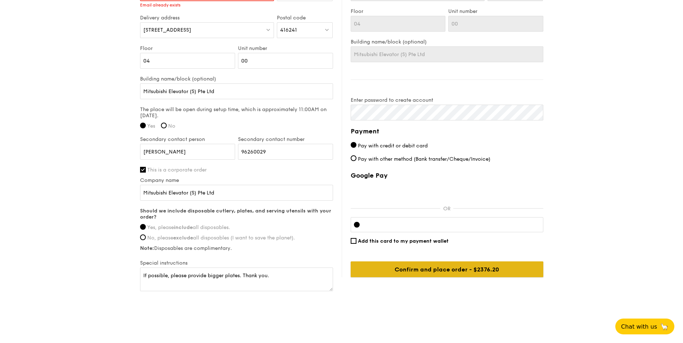
click at [477, 262] on input "Confirm and place order - $2376.20" at bounding box center [447, 270] width 193 height 16
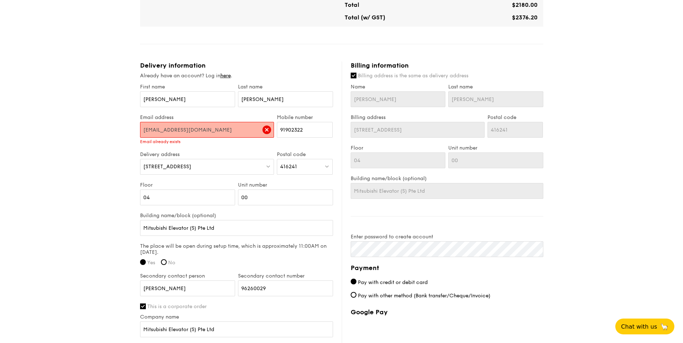
scroll to position [356, 0]
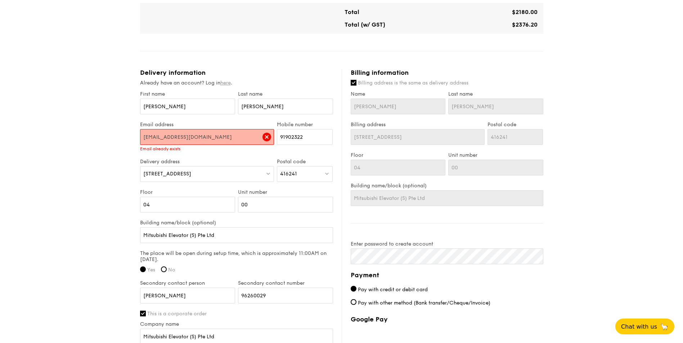
click at [226, 80] on link "here" at bounding box center [225, 83] width 10 height 6
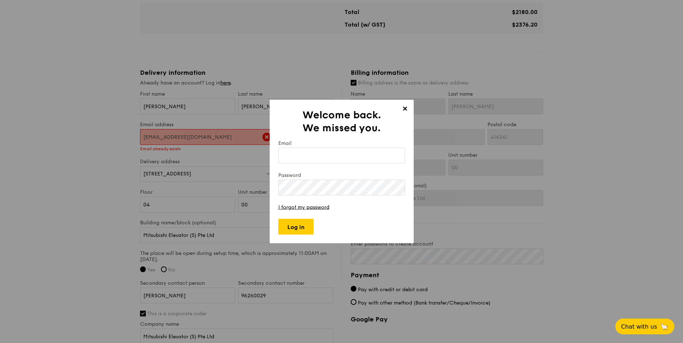
click at [308, 158] on input "Email" at bounding box center [341, 156] width 127 height 16
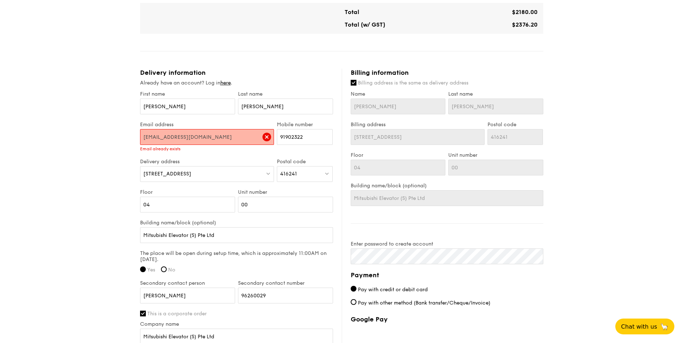
drag, startPoint x: 142, startPoint y: 130, endPoint x: 221, endPoint y: 132, distance: 78.9
click at [221, 132] on input "wailwin.hnin@mesp.meap.com" at bounding box center [207, 137] width 134 height 16
click at [226, 80] on link "here" at bounding box center [225, 83] width 10 height 6
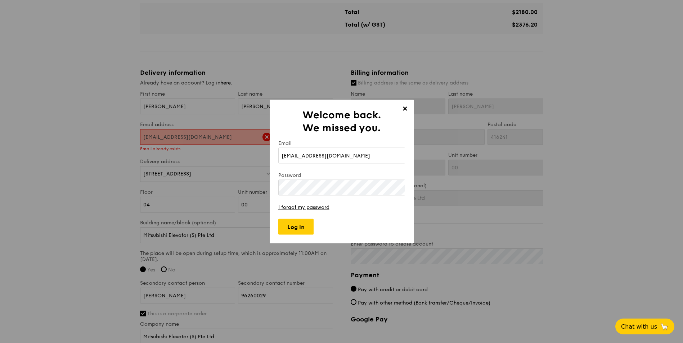
type input "wailwin.hnin@mesp.meap.com"
click at [299, 229] on input "Log in" at bounding box center [295, 227] width 35 height 16
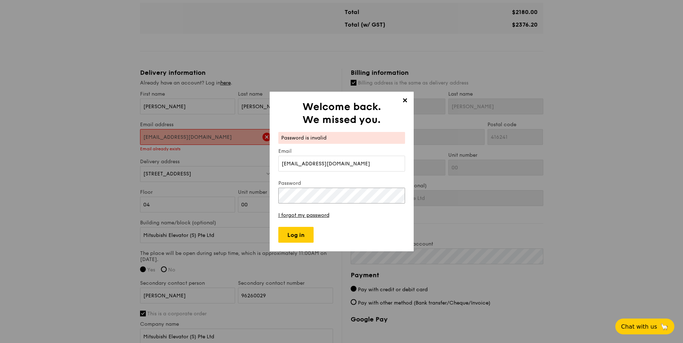
click at [257, 195] on div "✕ Welcome back. We missed you. Password is invalid Email wailwin.hnin@mesp.meap…" at bounding box center [341, 171] width 683 height 343
click at [260, 194] on div "✕ Welcome back. We missed you. Password is invalid Email wailwin.hnin@mesp.meap…" at bounding box center [341, 171] width 683 height 343
click at [294, 233] on input "Log in" at bounding box center [295, 235] width 35 height 16
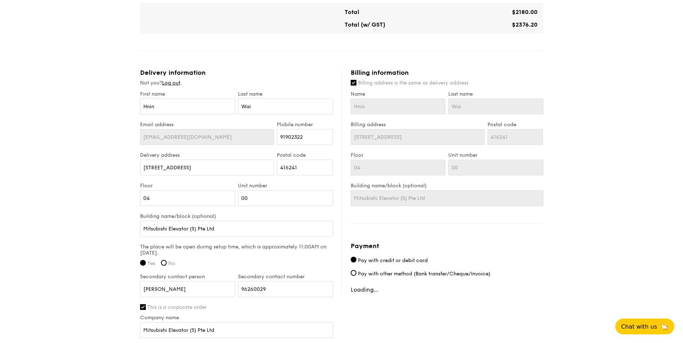
type input "L1"
type input "-"
type input "Mitsubishi Elevator Singapore Pte Ltd"
type input "L1"
type input "-"
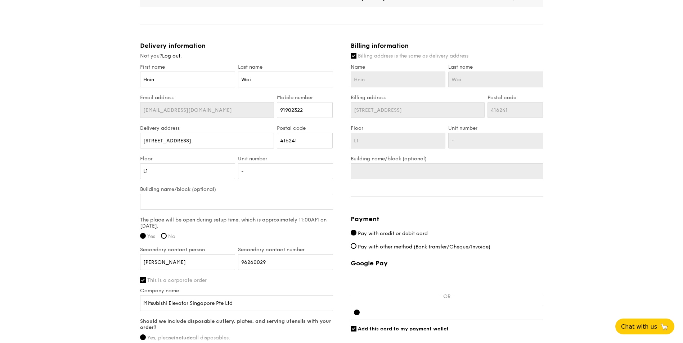
scroll to position [396, 0]
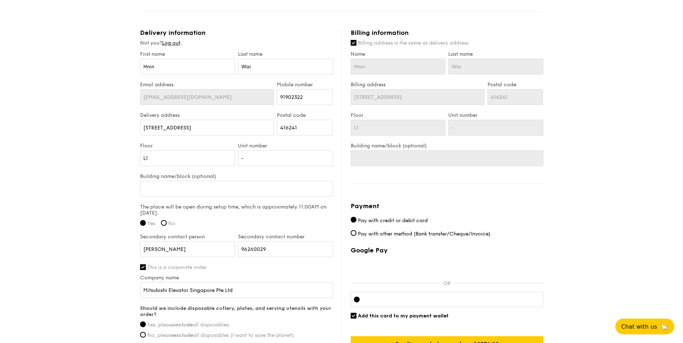
click at [103, 189] on div "1 - Select menu 2 - Select items 3 - Check out Classic Buffet $21.80 /guest ($2…" at bounding box center [341, 11] width 683 height 815
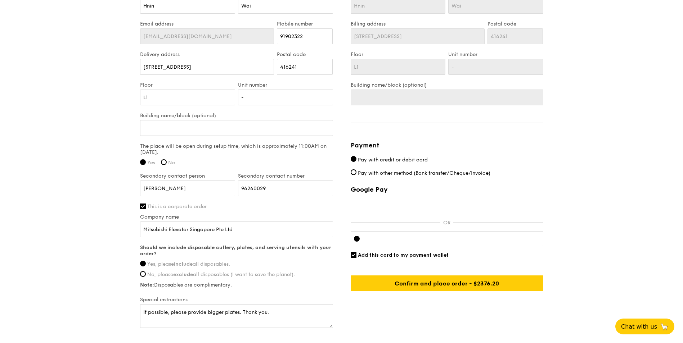
scroll to position [493, 0]
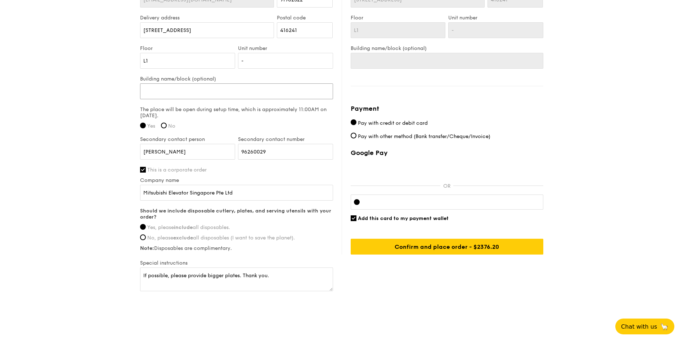
click at [193, 84] on input "Building name/block (optional)" at bounding box center [236, 92] width 193 height 16
drag, startPoint x: 242, startPoint y: 186, endPoint x: 144, endPoint y: 186, distance: 97.5
click at [144, 186] on input "Mitsubishi Elevator Singapore Pte Ltd" at bounding box center [236, 193] width 193 height 16
click at [177, 84] on input "Building name/block (optional)" at bounding box center [236, 92] width 193 height 16
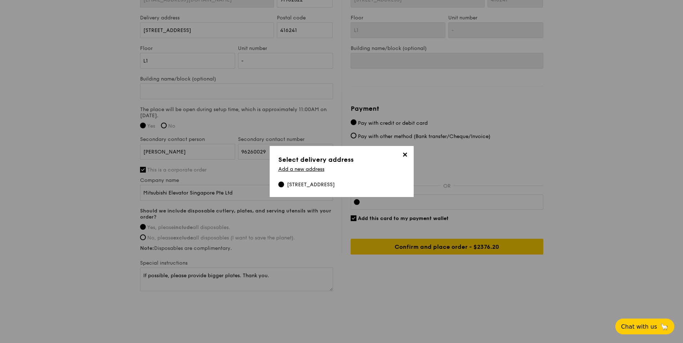
click at [404, 156] on span "✕" at bounding box center [405, 156] width 10 height 10
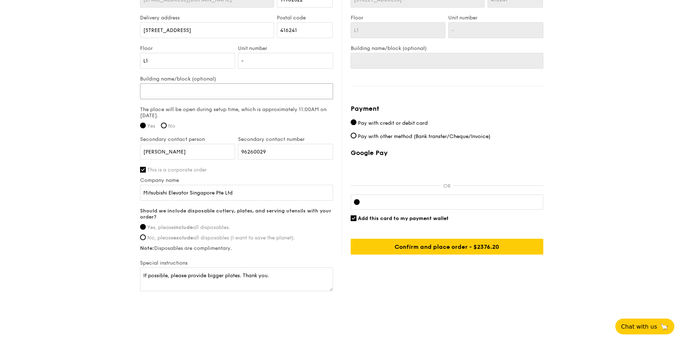
click at [195, 84] on input "Building name/block (optional)" at bounding box center [236, 92] width 193 height 16
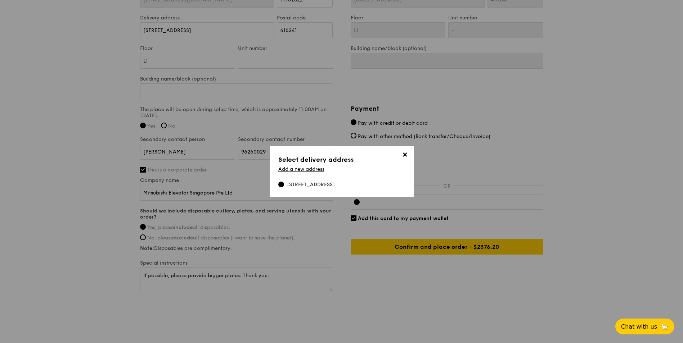
click at [404, 154] on span "✕" at bounding box center [405, 156] width 10 height 10
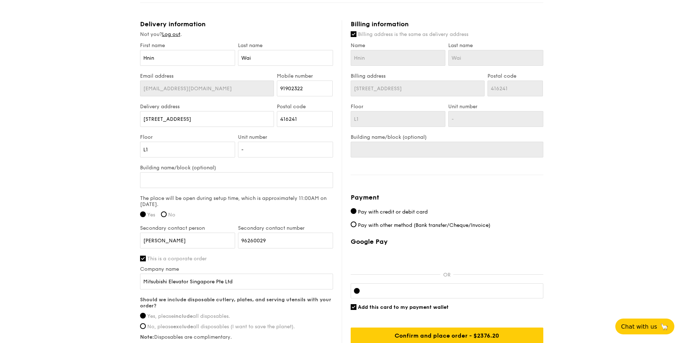
scroll to position [386, 0]
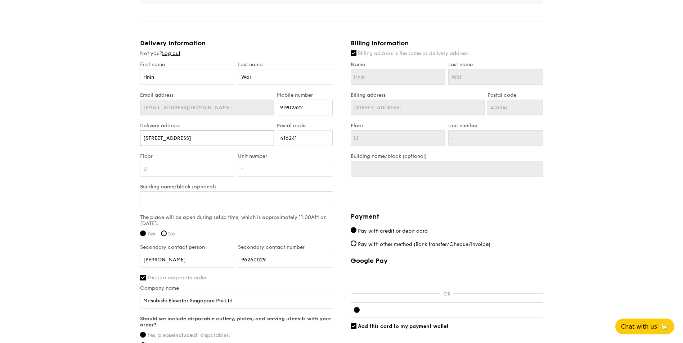
click at [217, 130] on input "11 Kaki Bukit Crescent" at bounding box center [207, 138] width 134 height 16
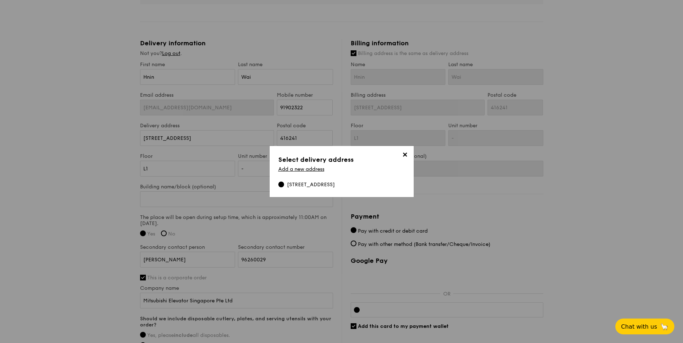
click at [312, 185] on div "11 Kaki Bukit Crescent, #L1--, 416241" at bounding box center [311, 184] width 48 height 7
click at [284, 185] on input "11 Kaki Bukit Crescent, #L1--, 416241" at bounding box center [281, 185] width 6 height 6
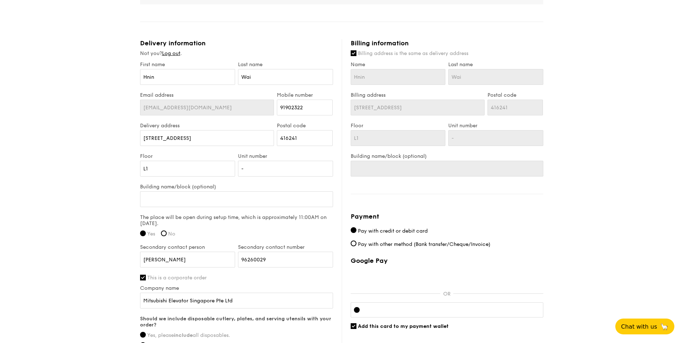
click at [339, 146] on div "Delivery information Not you? Log out . First name Hnin Last name Wai Email add…" at bounding box center [241, 220] width 202 height 362
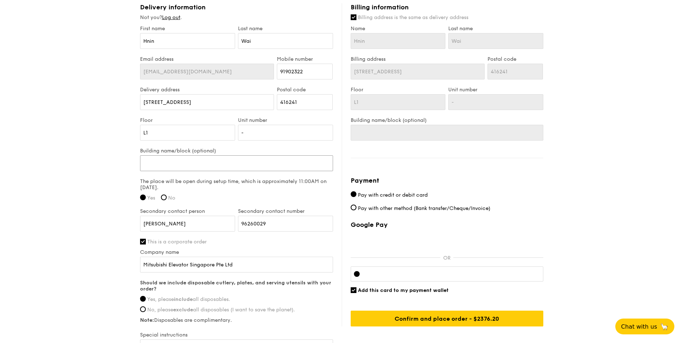
click at [202, 156] on input "Building name/block (optional)" at bounding box center [236, 163] width 193 height 16
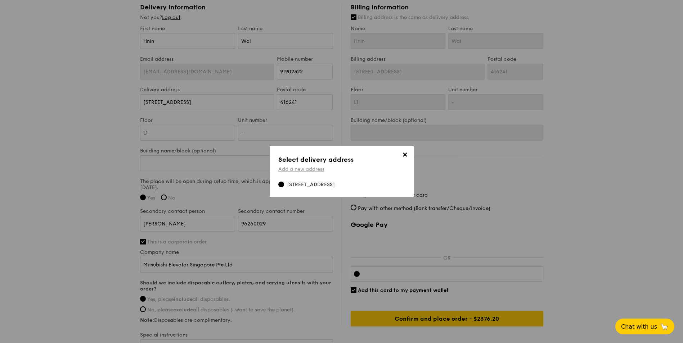
click at [311, 168] on link "Add a new address" at bounding box center [301, 169] width 46 height 6
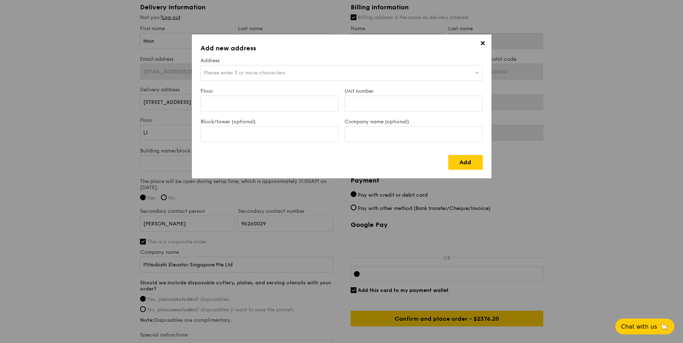
click at [481, 41] on span "✕" at bounding box center [483, 45] width 10 height 10
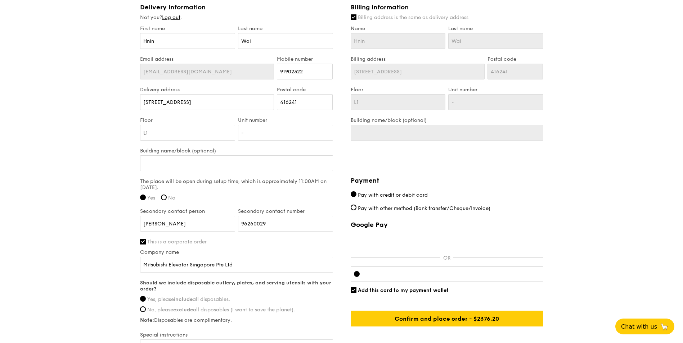
drag, startPoint x: 242, startPoint y: 256, endPoint x: 136, endPoint y: 253, distance: 105.8
click at [172, 155] on input "Building name/block (optional)" at bounding box center [236, 163] width 193 height 16
click at [184, 157] on input "Building name/block (optional)" at bounding box center [236, 163] width 193 height 16
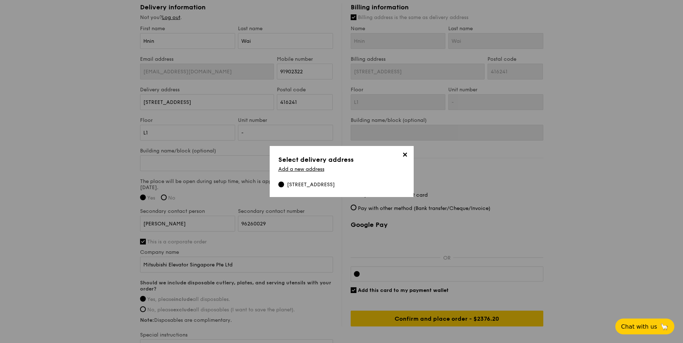
click at [404, 157] on span "✕" at bounding box center [405, 156] width 10 height 10
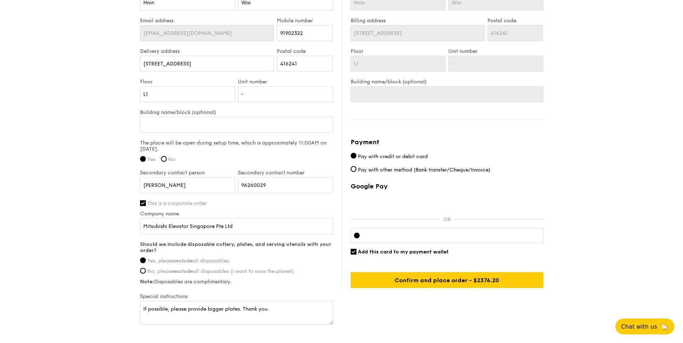
scroll to position [493, 0]
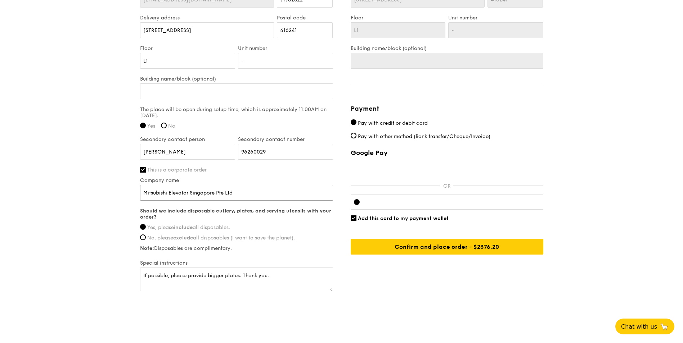
drag, startPoint x: 162, startPoint y: 186, endPoint x: 246, endPoint y: 186, distance: 83.9
click at [246, 186] on input "Mitsubishi Elevator Singapore Pte Ltd" at bounding box center [236, 193] width 193 height 16
click at [252, 186] on input "Mitsubishi Elevator Singapore Pte Ltd" at bounding box center [236, 193] width 193 height 16
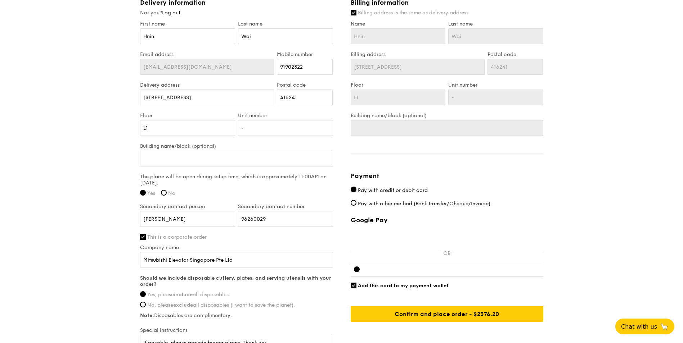
scroll to position [421, 0]
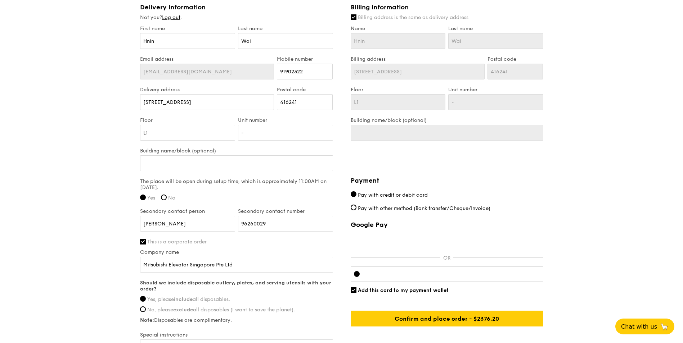
click at [373, 288] on span "Add this card to my payment wallet" at bounding box center [403, 291] width 91 height 6
click at [356, 288] on input "Add this card to my payment wallet" at bounding box center [354, 291] width 6 height 6
checkbox input "false"
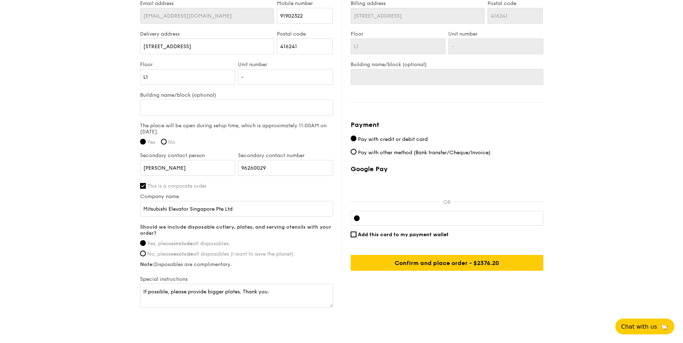
scroll to position [493, 0]
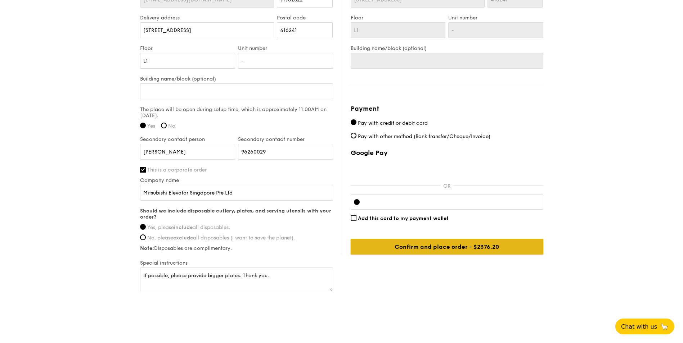
click at [421, 241] on input "Confirm and place order - $2376.20" at bounding box center [447, 247] width 193 height 16
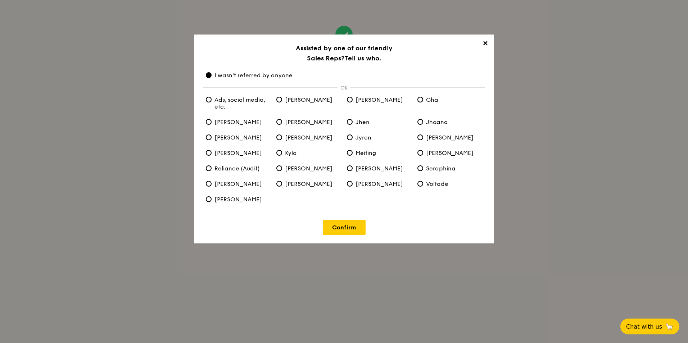
click at [485, 42] on span "✕" at bounding box center [485, 45] width 10 height 10
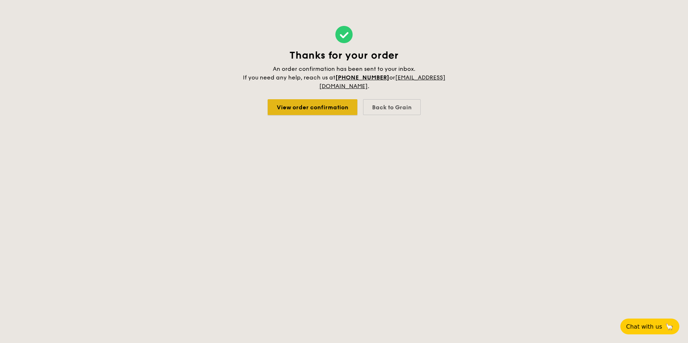
click at [315, 106] on link "View order confirmation" at bounding box center [313, 107] width 90 height 16
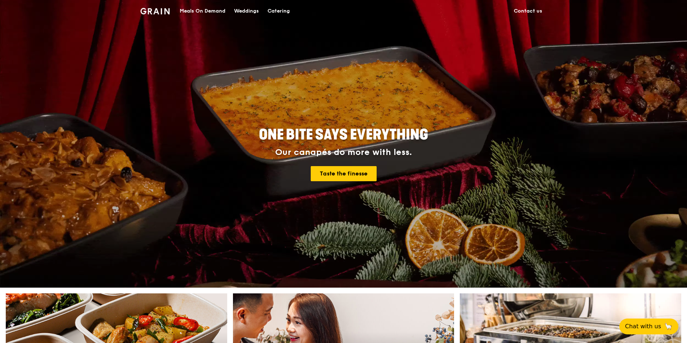
click at [281, 9] on div "Catering" at bounding box center [278, 11] width 22 height 22
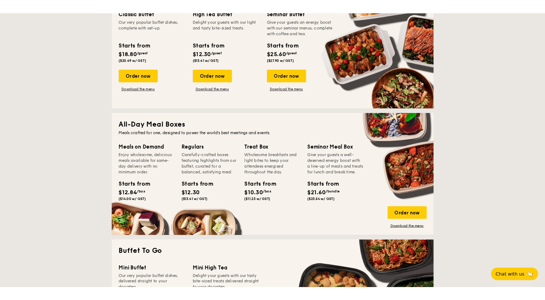
scroll to position [180, 0]
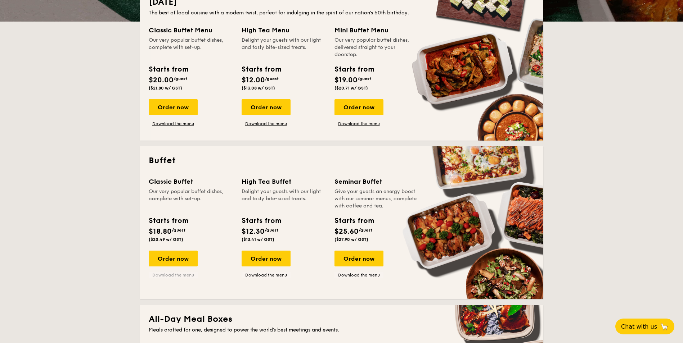
click at [184, 276] on link "Download the menu" at bounding box center [173, 275] width 49 height 6
